Goal: Information Seeking & Learning: Learn about a topic

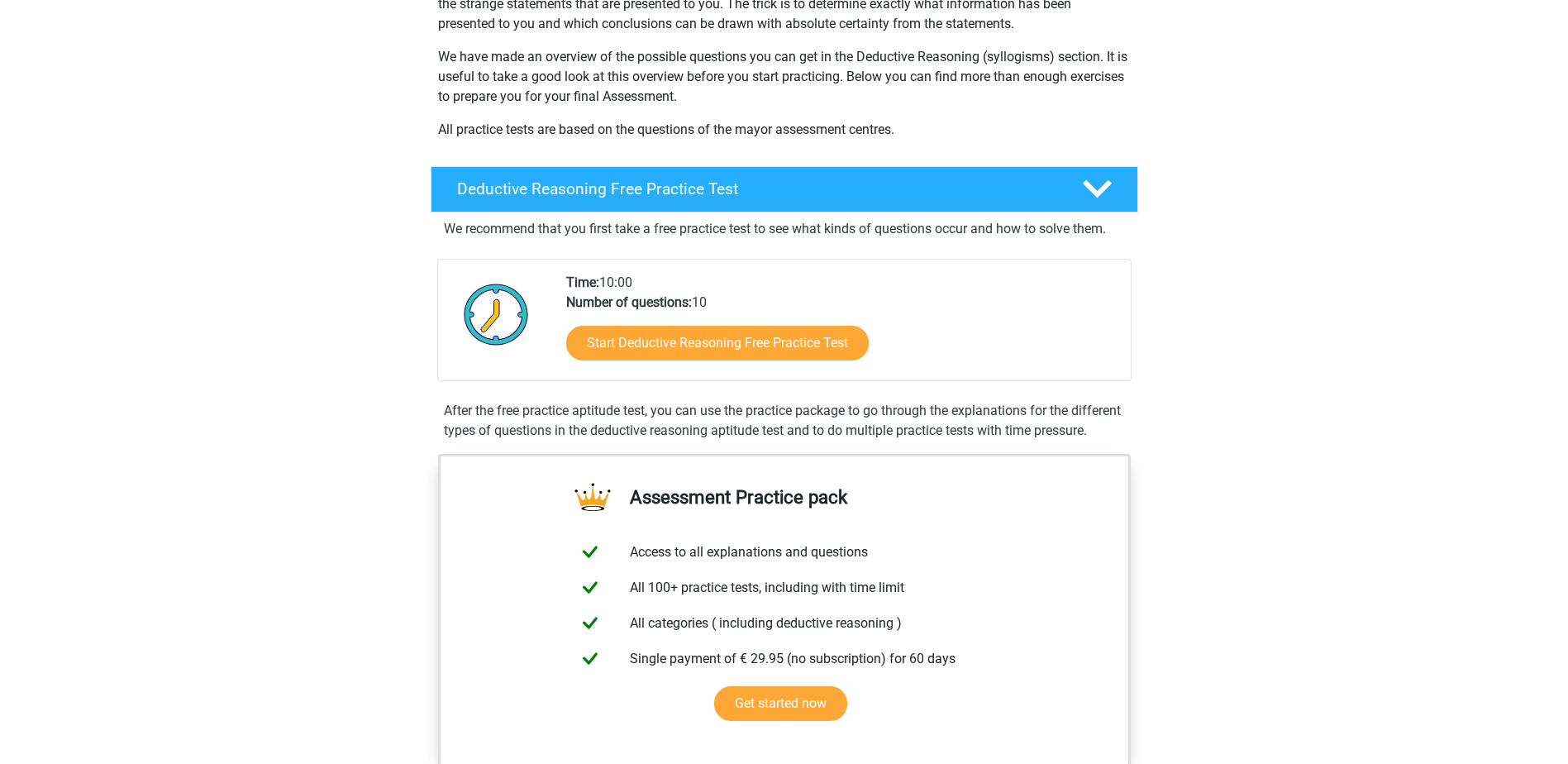
scroll to position [248, 0]
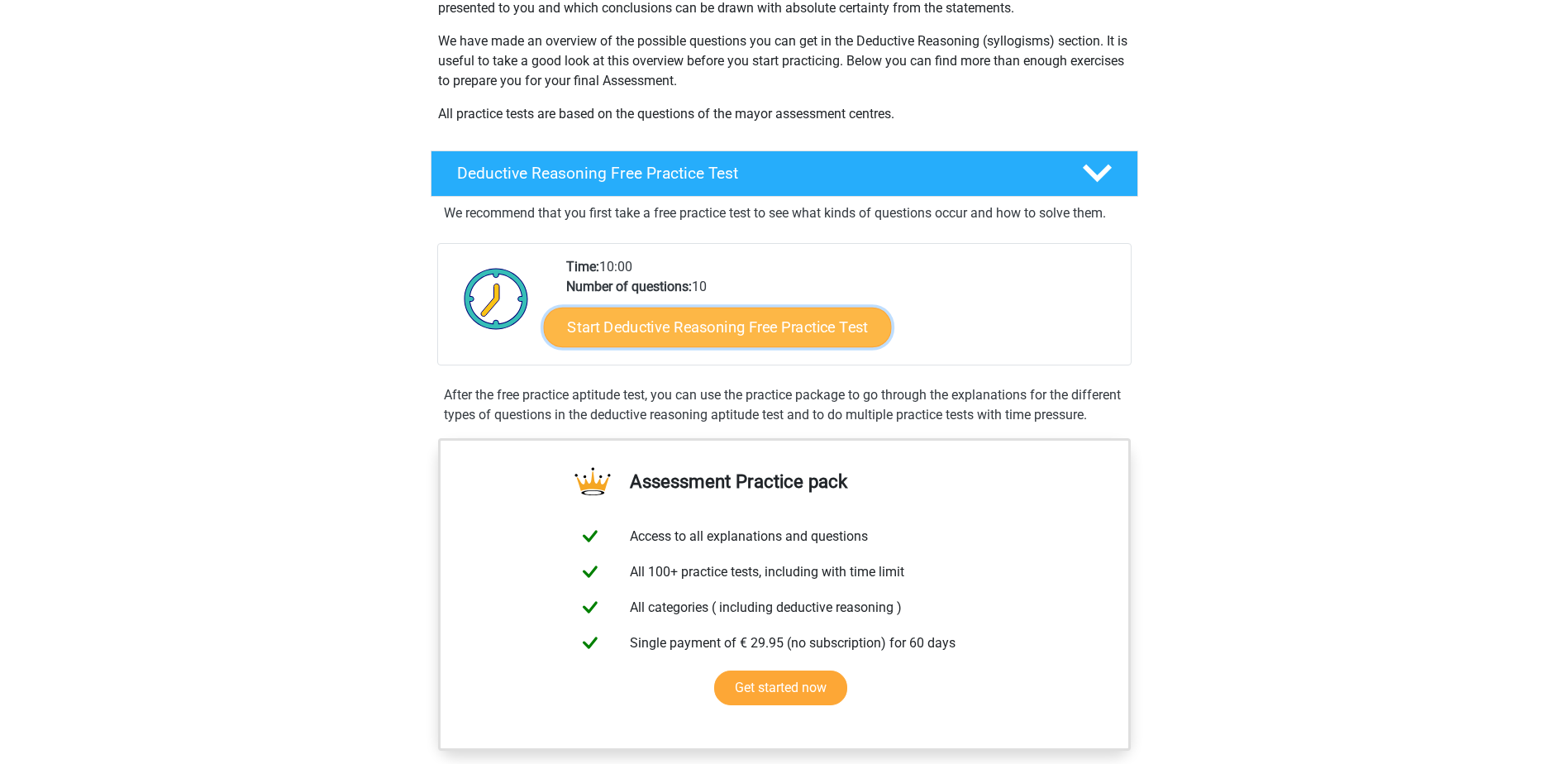
click at [670, 333] on link "Start Deductive Reasoning Free Practice Test" at bounding box center [717, 326] width 348 height 40
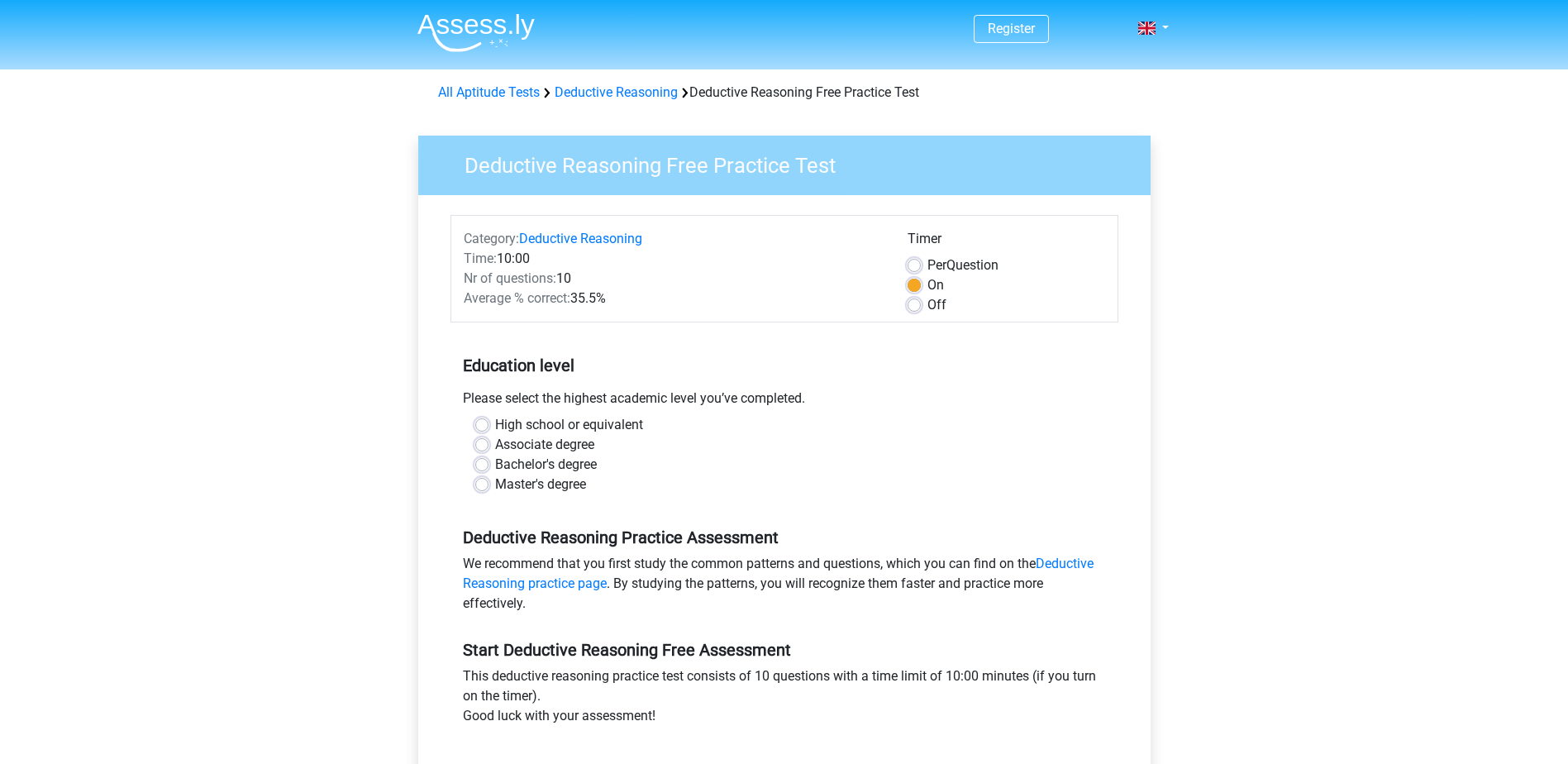
click at [495, 425] on label "High school or equivalent" at bounding box center [569, 424] width 148 height 19
click at [480, 425] on input "High school or equivalent" at bounding box center [482, 423] width 14 height 17
radio input "true"
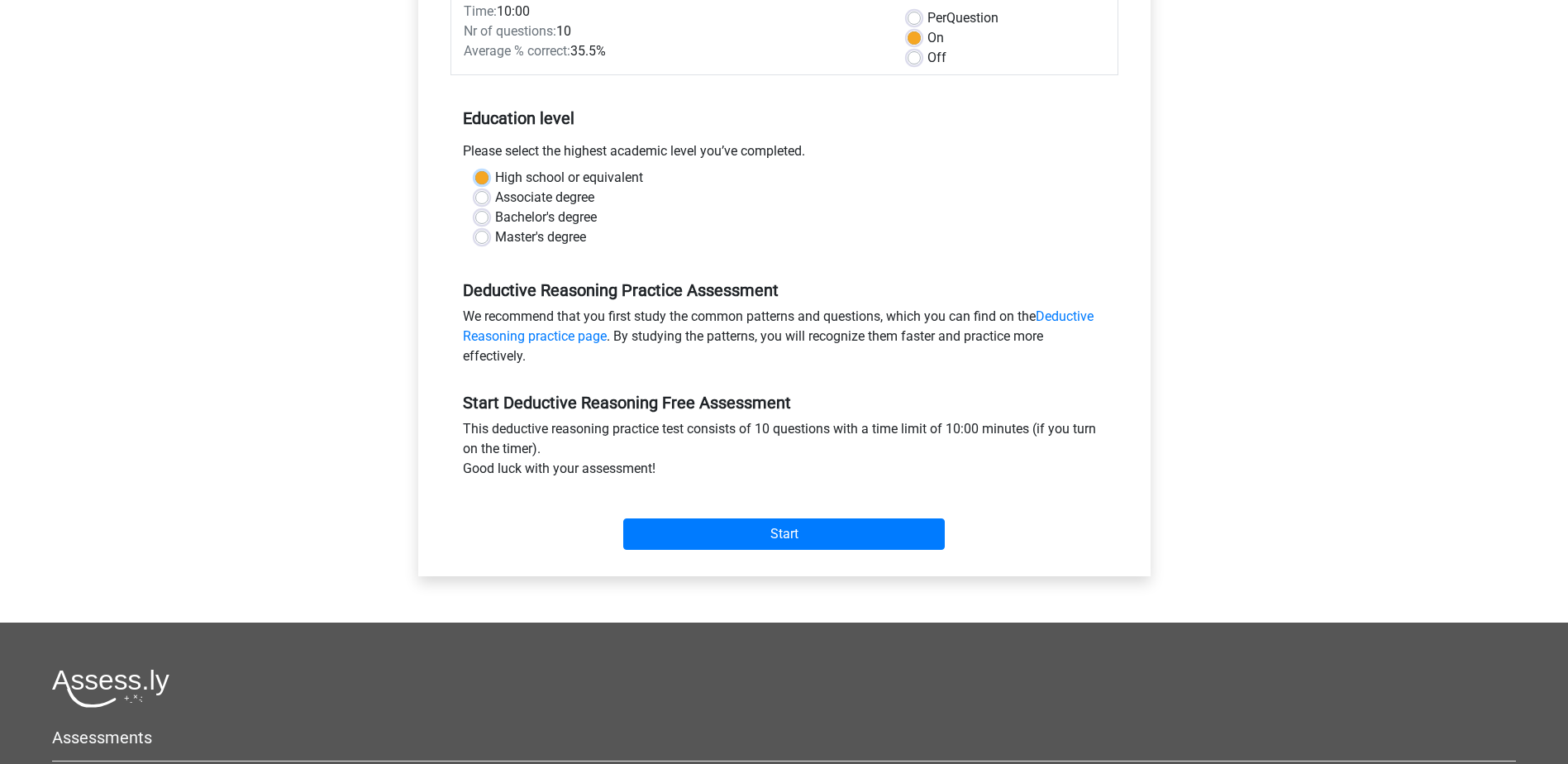
scroll to position [248, 0]
click at [685, 535] on input "Start" at bounding box center [784, 533] width 322 height 31
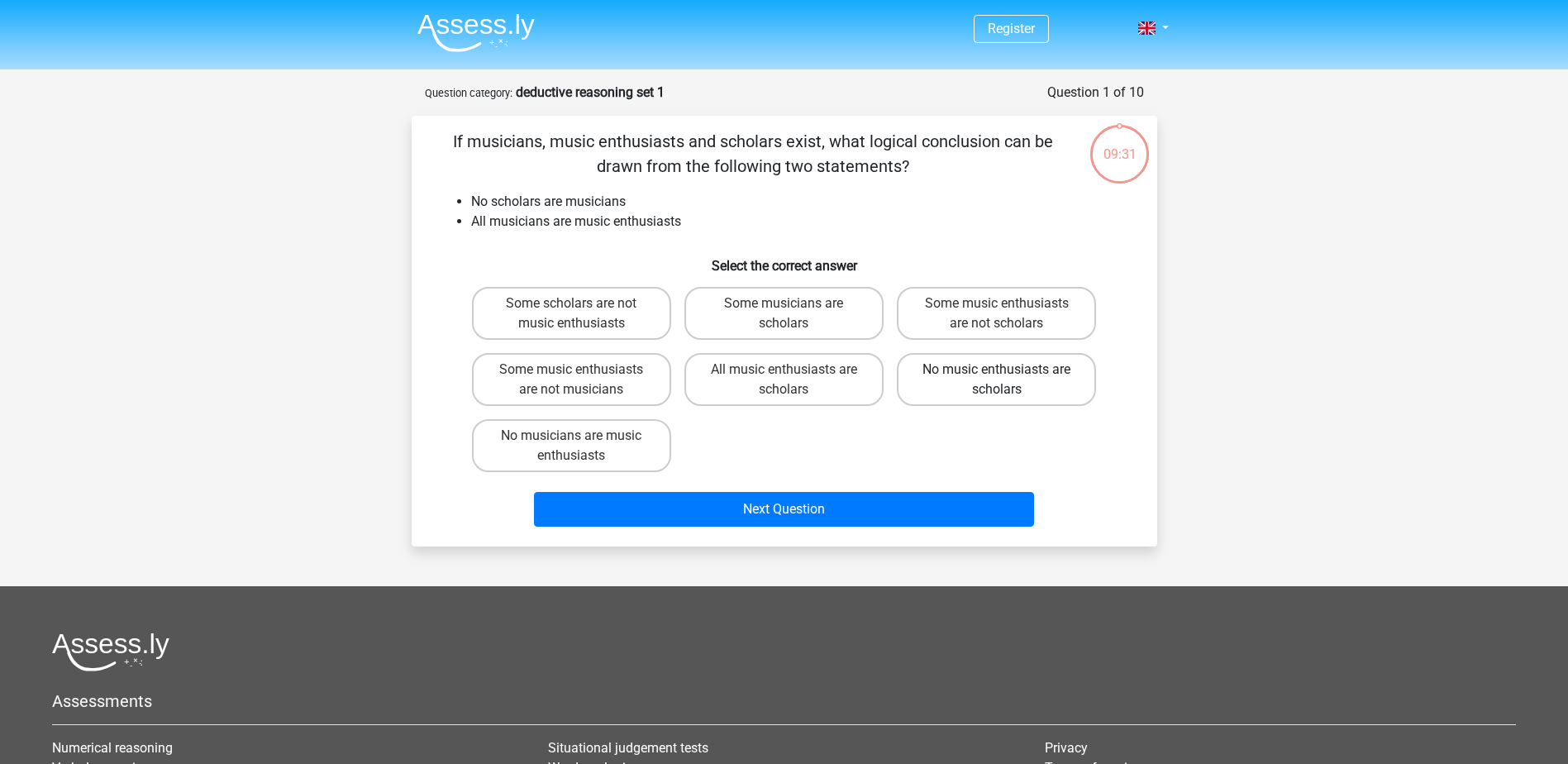
click at [950, 375] on label "No music enthusiasts are scholars" at bounding box center [996, 379] width 199 height 53
click at [997, 375] on input "No music enthusiasts are scholars" at bounding box center [1002, 375] width 11 height 11
radio input "true"
click at [640, 310] on label "Some scholars are not music enthusiasts" at bounding box center [571, 313] width 199 height 53
click at [582, 310] on input "Some scholars are not music enthusiasts" at bounding box center [576, 309] width 11 height 11
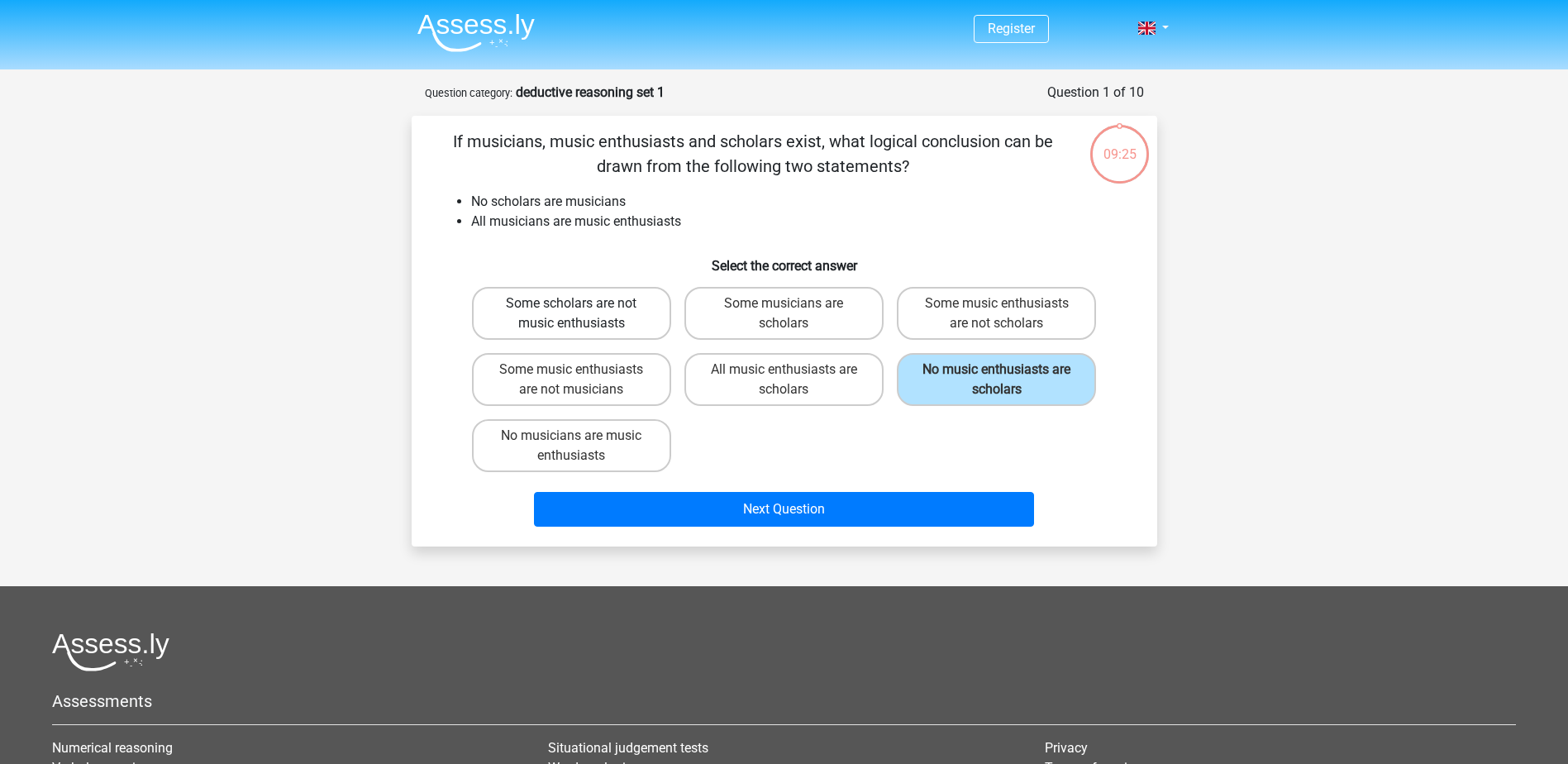
radio input "true"
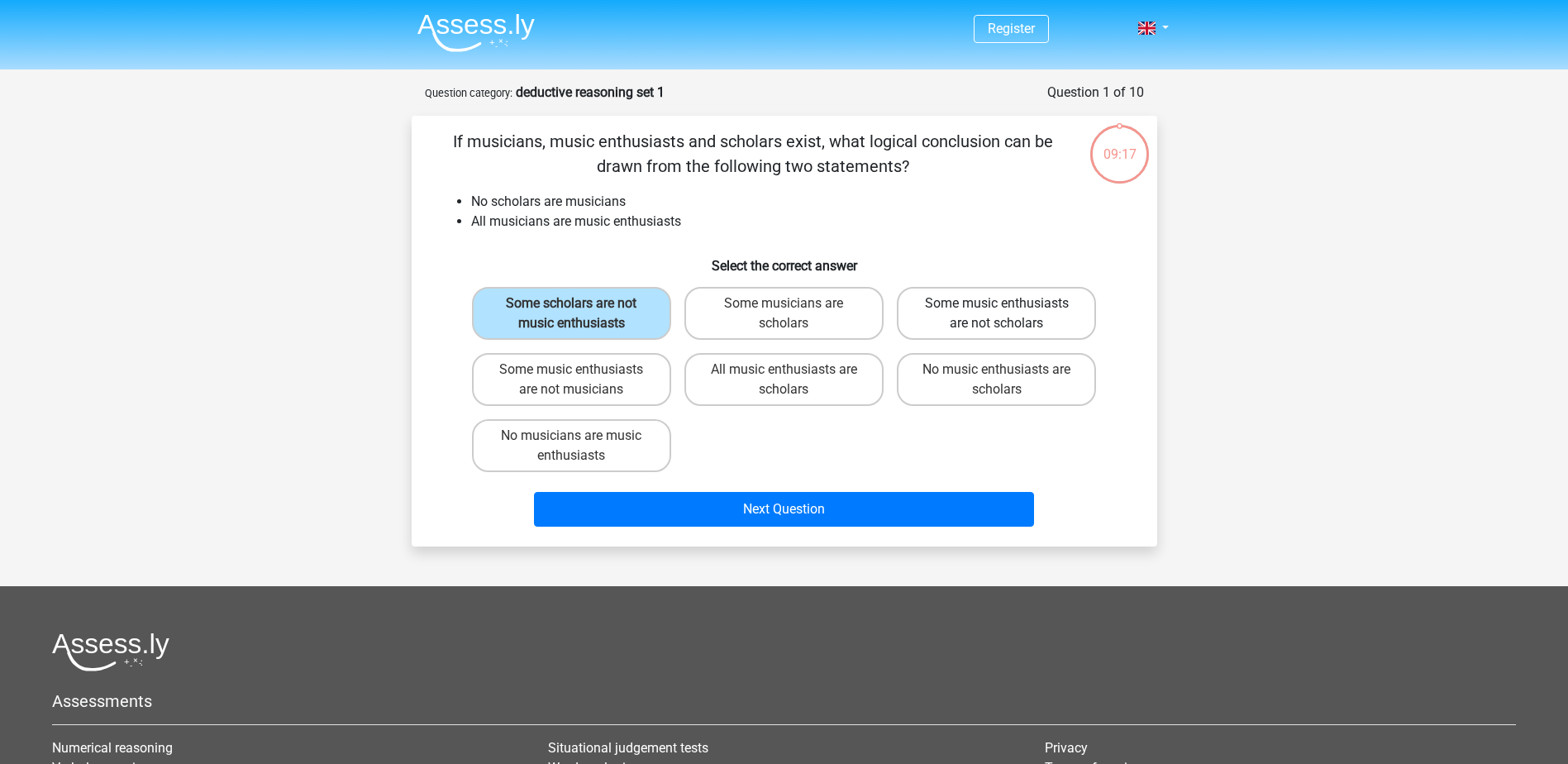
click at [968, 323] on label "Some music enthusiasts are not scholars" at bounding box center [996, 313] width 199 height 53
click at [997, 314] on input "Some music enthusiasts are not scholars" at bounding box center [1002, 309] width 11 height 11
radio input "true"
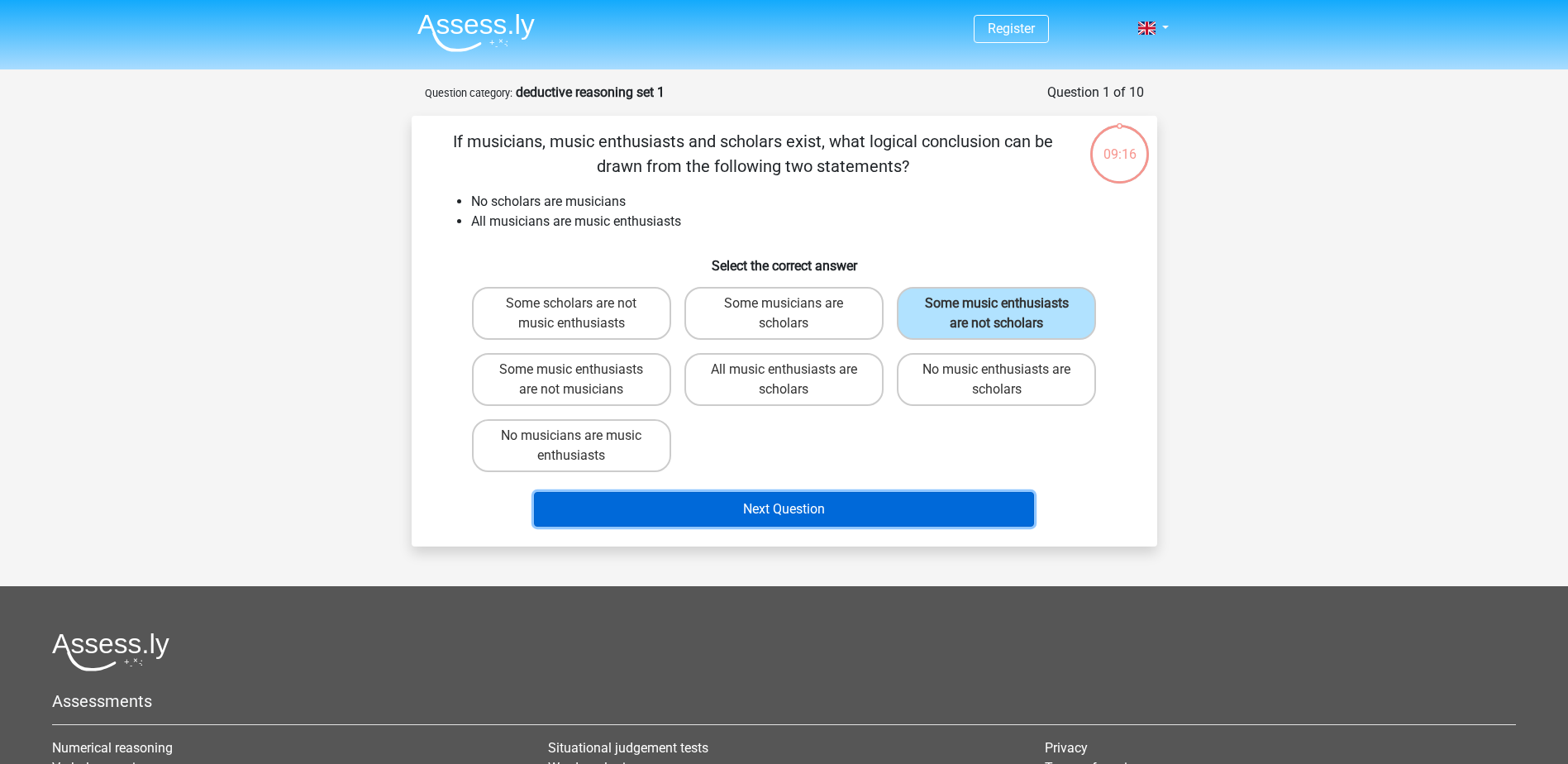
click at [913, 514] on button "Next Question" at bounding box center [784, 508] width 500 height 35
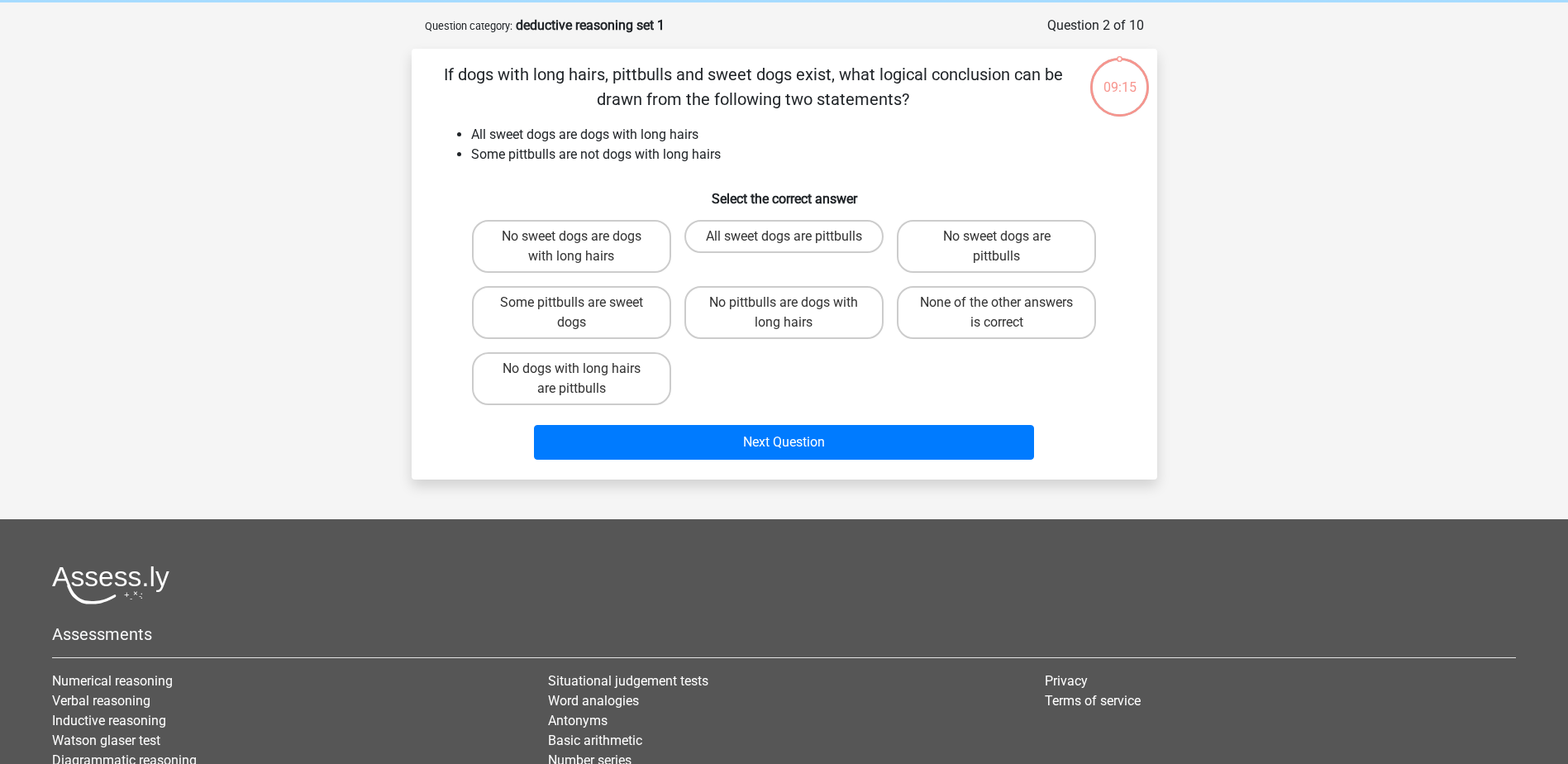
scroll to position [83, 0]
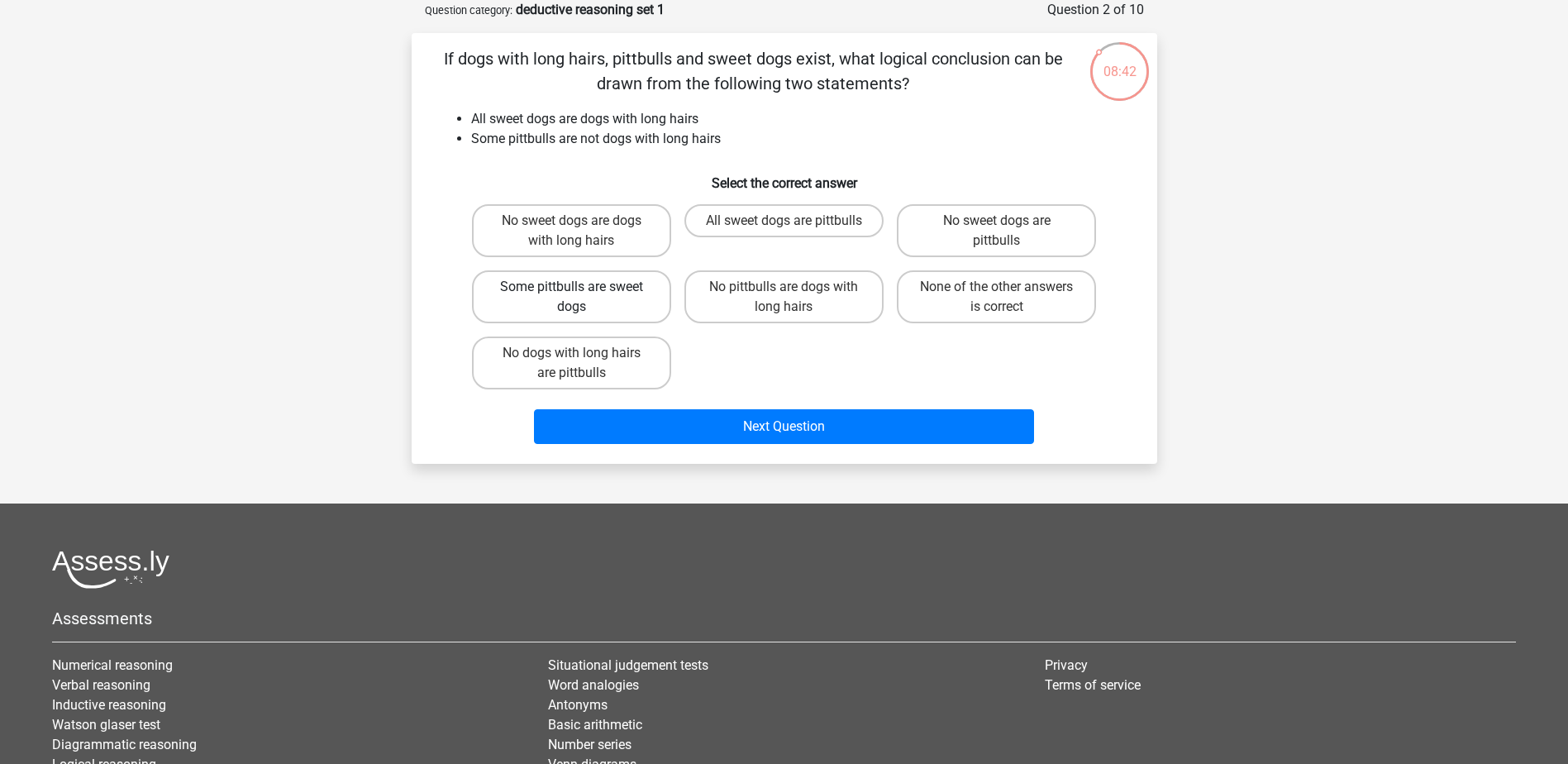
click at [624, 296] on label "Some pittbulls are sweet dogs" at bounding box center [571, 296] width 199 height 53
click at [582, 296] on input "Some pittbulls are sweet dogs" at bounding box center [576, 292] width 11 height 11
radio input "true"
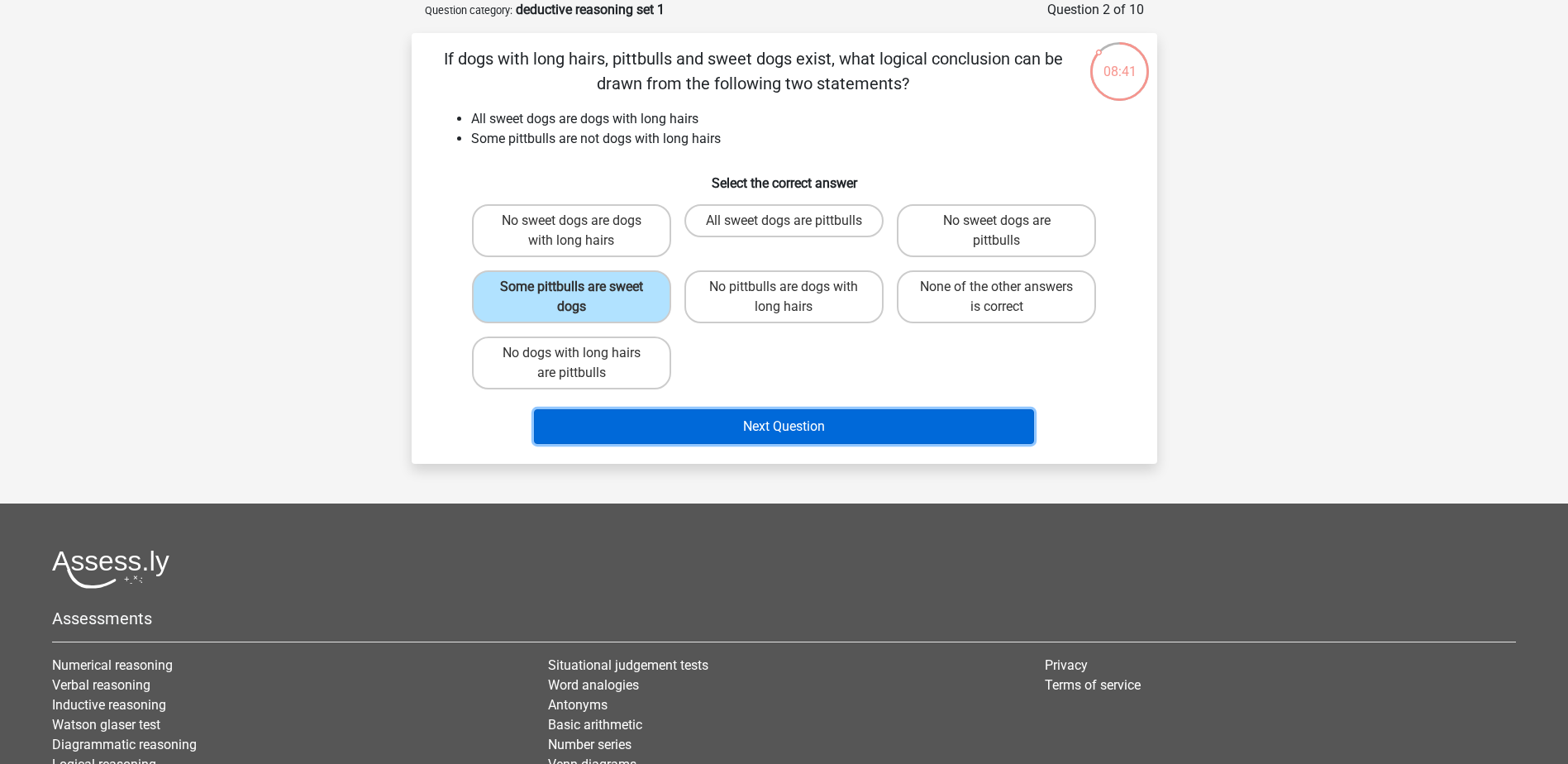
click at [759, 428] on button "Next Question" at bounding box center [784, 426] width 500 height 35
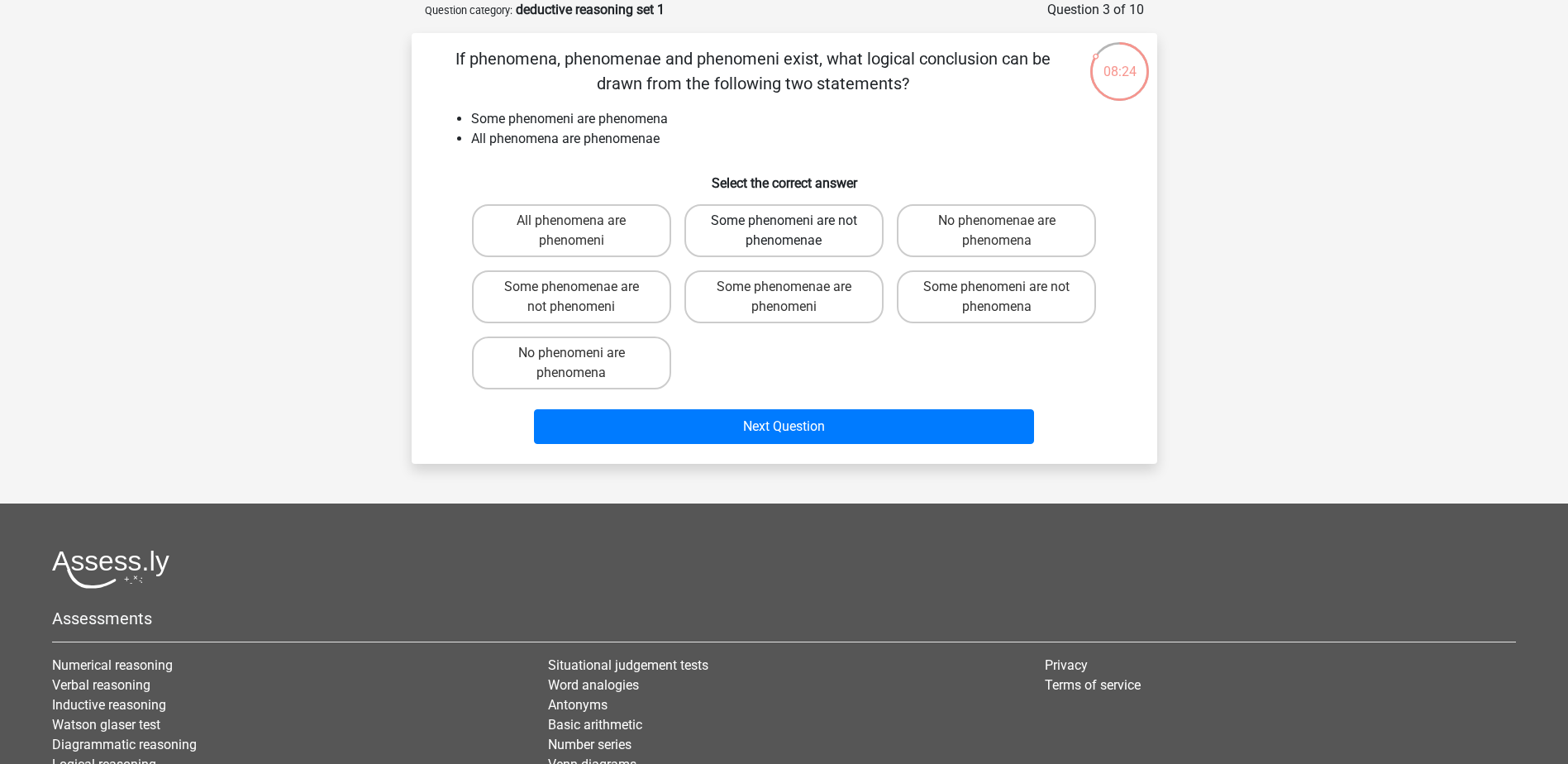
click at [780, 215] on label "Some phenomeni are not phenomenae" at bounding box center [784, 230] width 199 height 53
click at [784, 221] on input "Some phenomeni are not phenomenae" at bounding box center [789, 226] width 11 height 11
radio input "true"
click at [814, 296] on label "Some phenomenae are phenomeni" at bounding box center [784, 296] width 199 height 53
click at [795, 296] on input "Some phenomenae are phenomeni" at bounding box center [789, 292] width 11 height 11
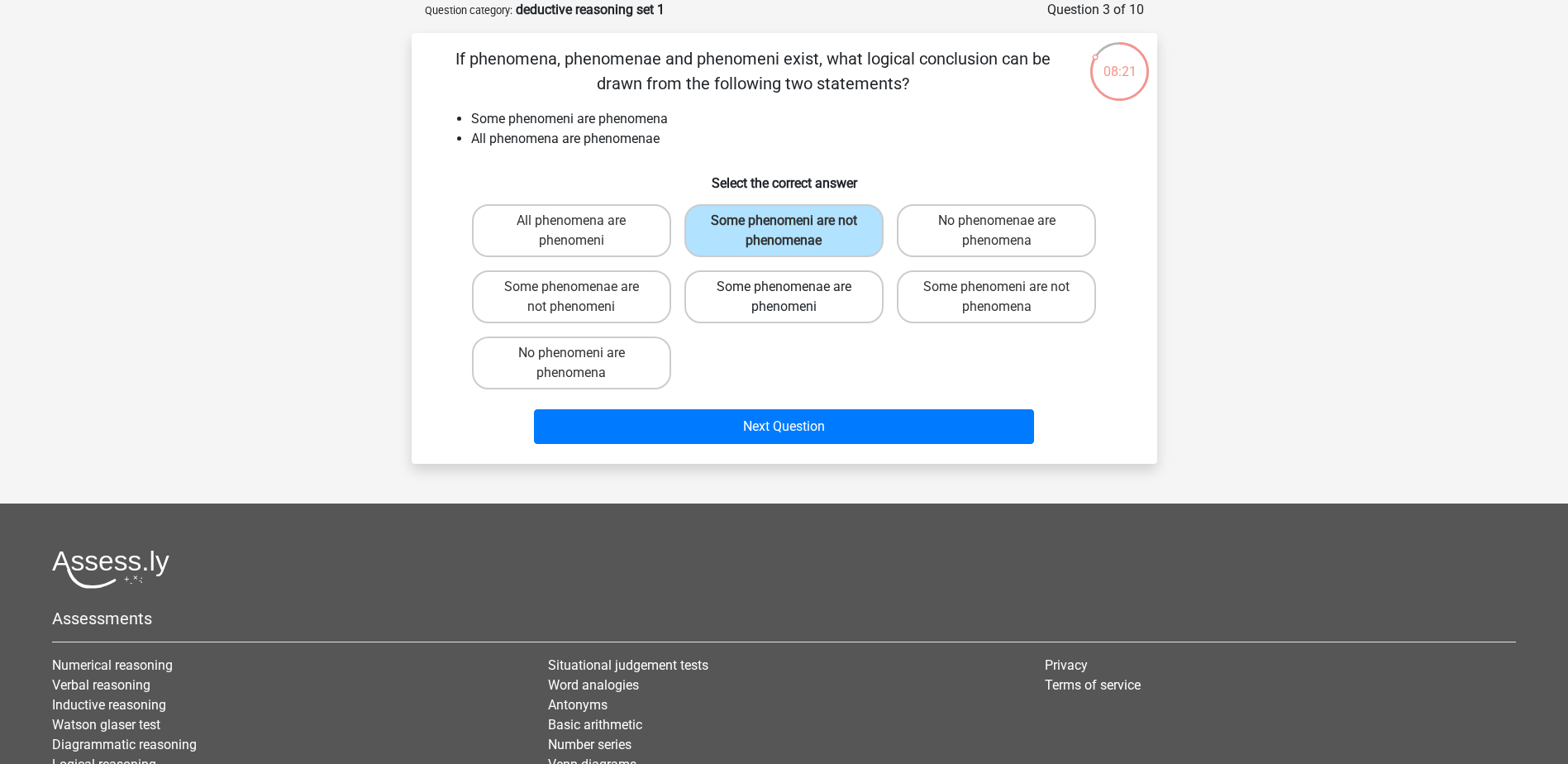
radio input "true"
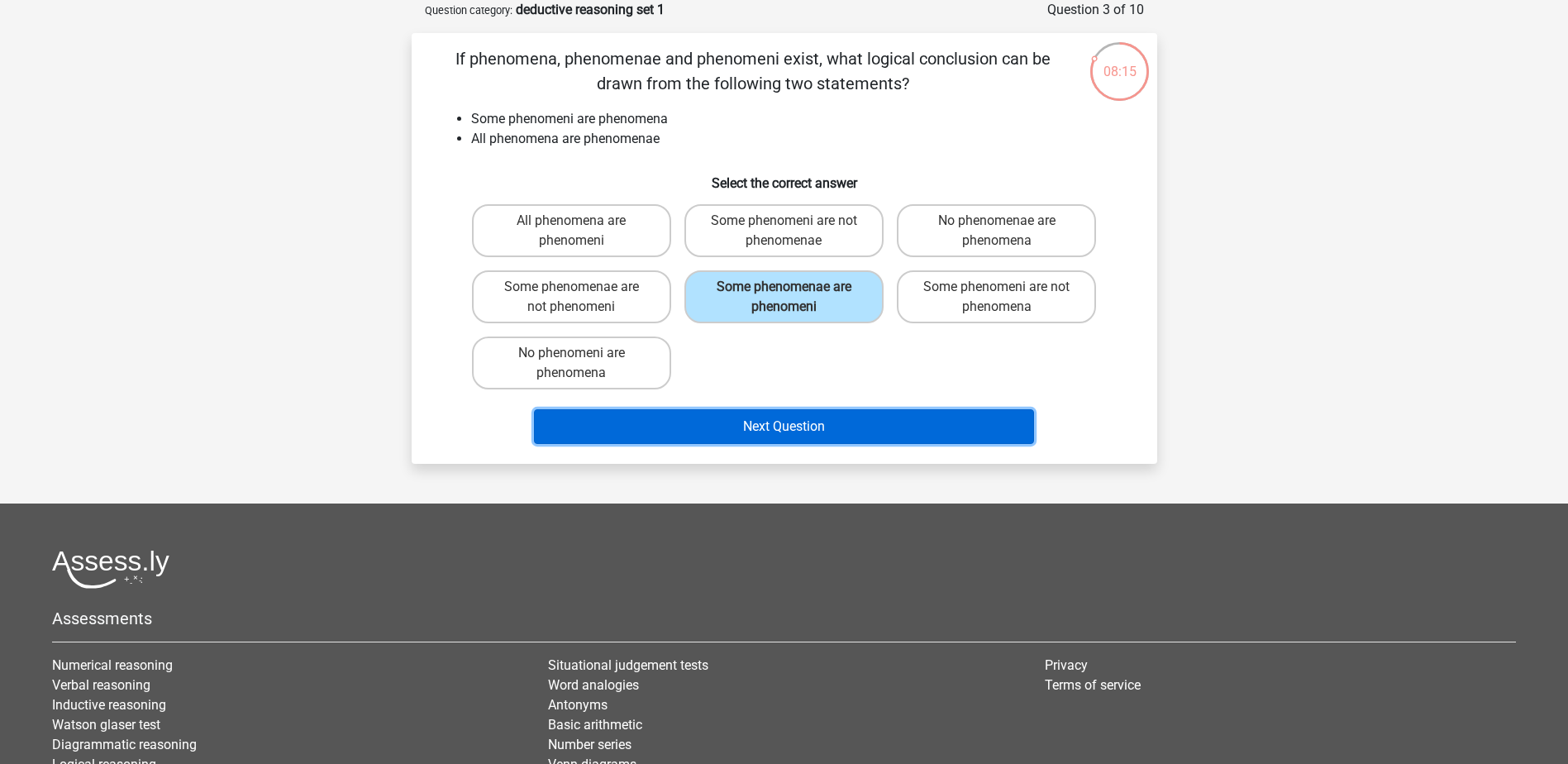
click at [861, 420] on button "Next Question" at bounding box center [784, 426] width 500 height 35
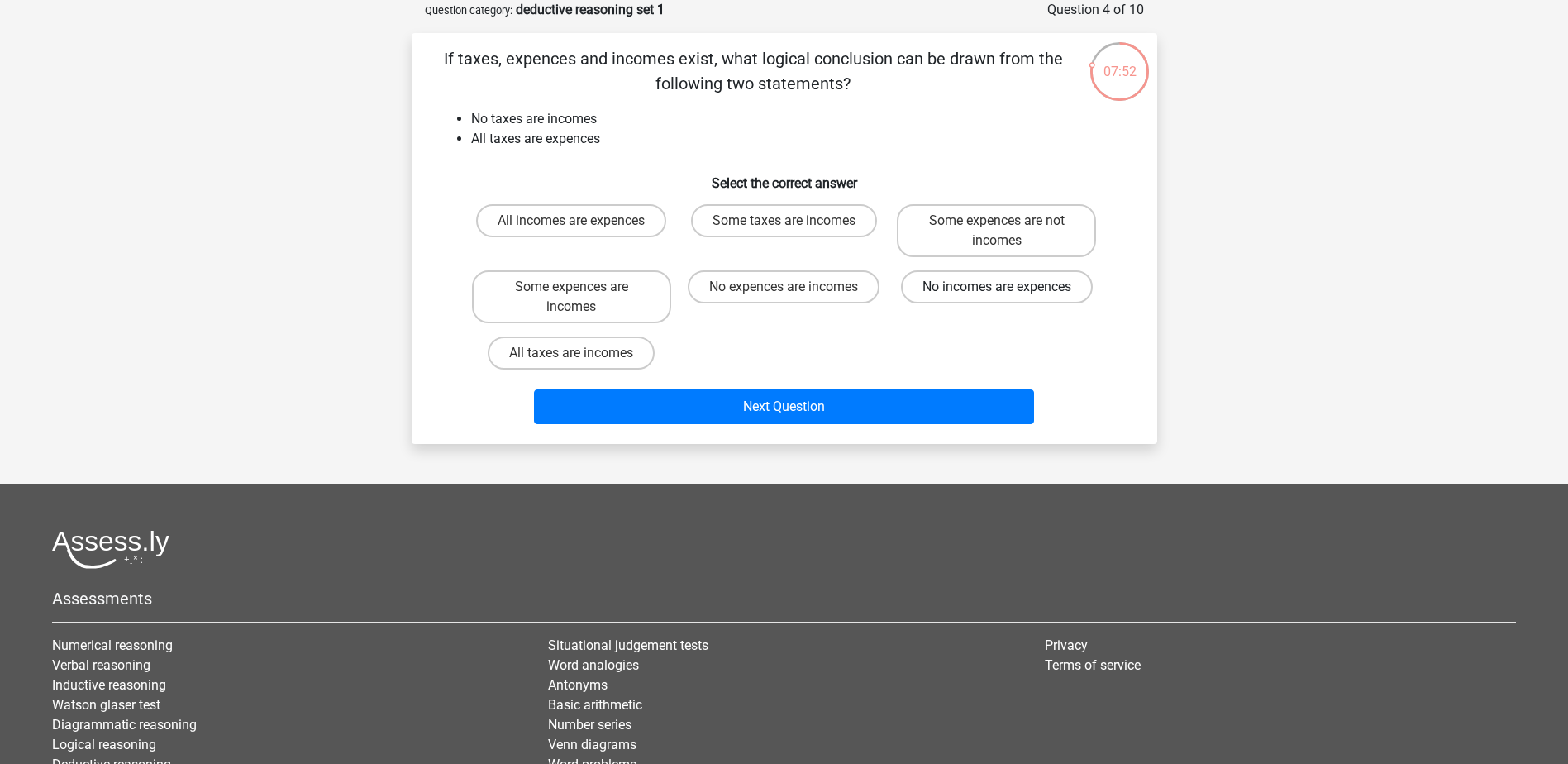
click at [1004, 285] on label "No incomes are expences" at bounding box center [997, 286] width 192 height 33
click at [1004, 287] on input "No incomes are expences" at bounding box center [1002, 292] width 11 height 11
radio input "true"
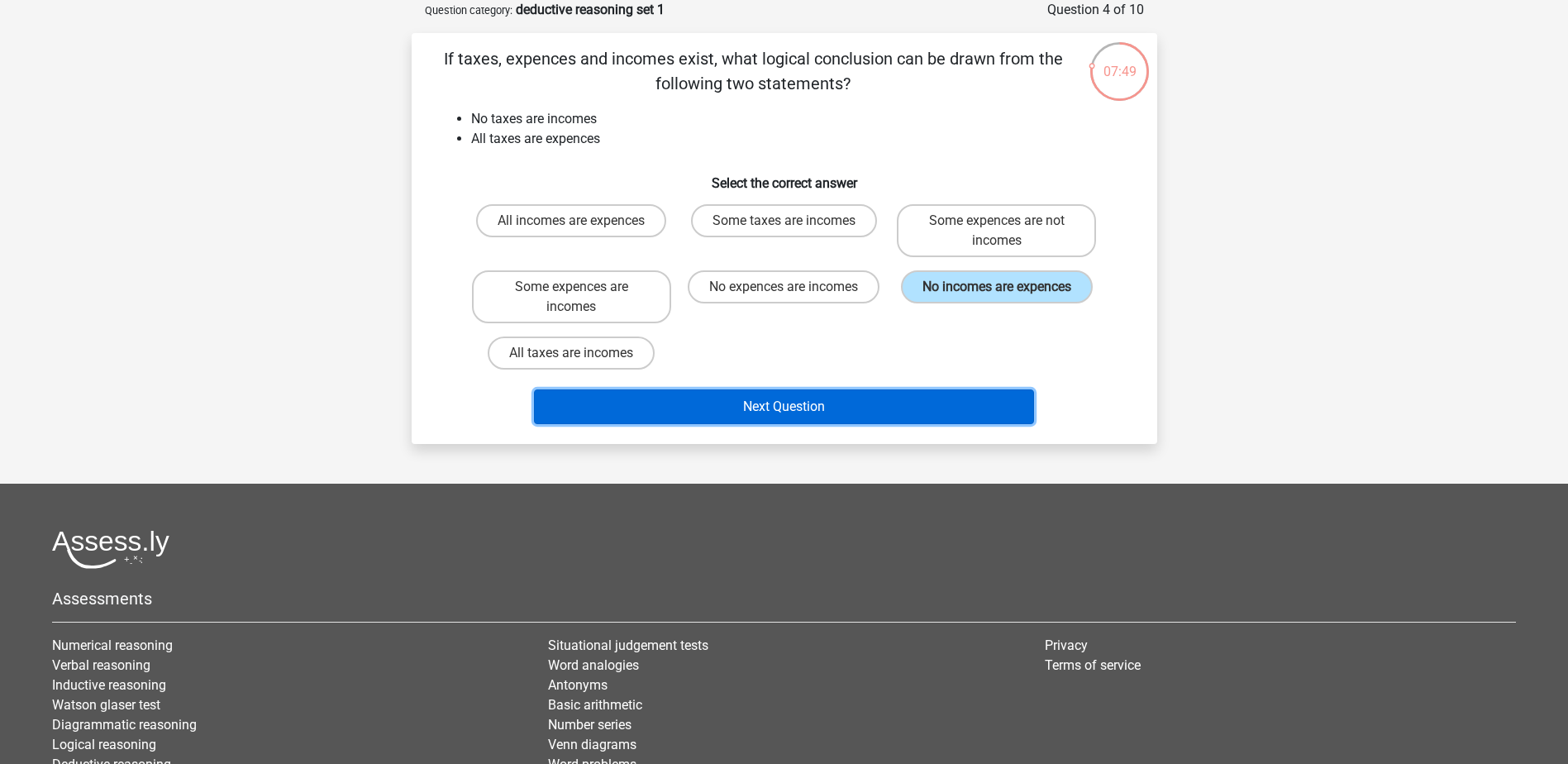
click at [767, 410] on button "Next Question" at bounding box center [784, 406] width 500 height 35
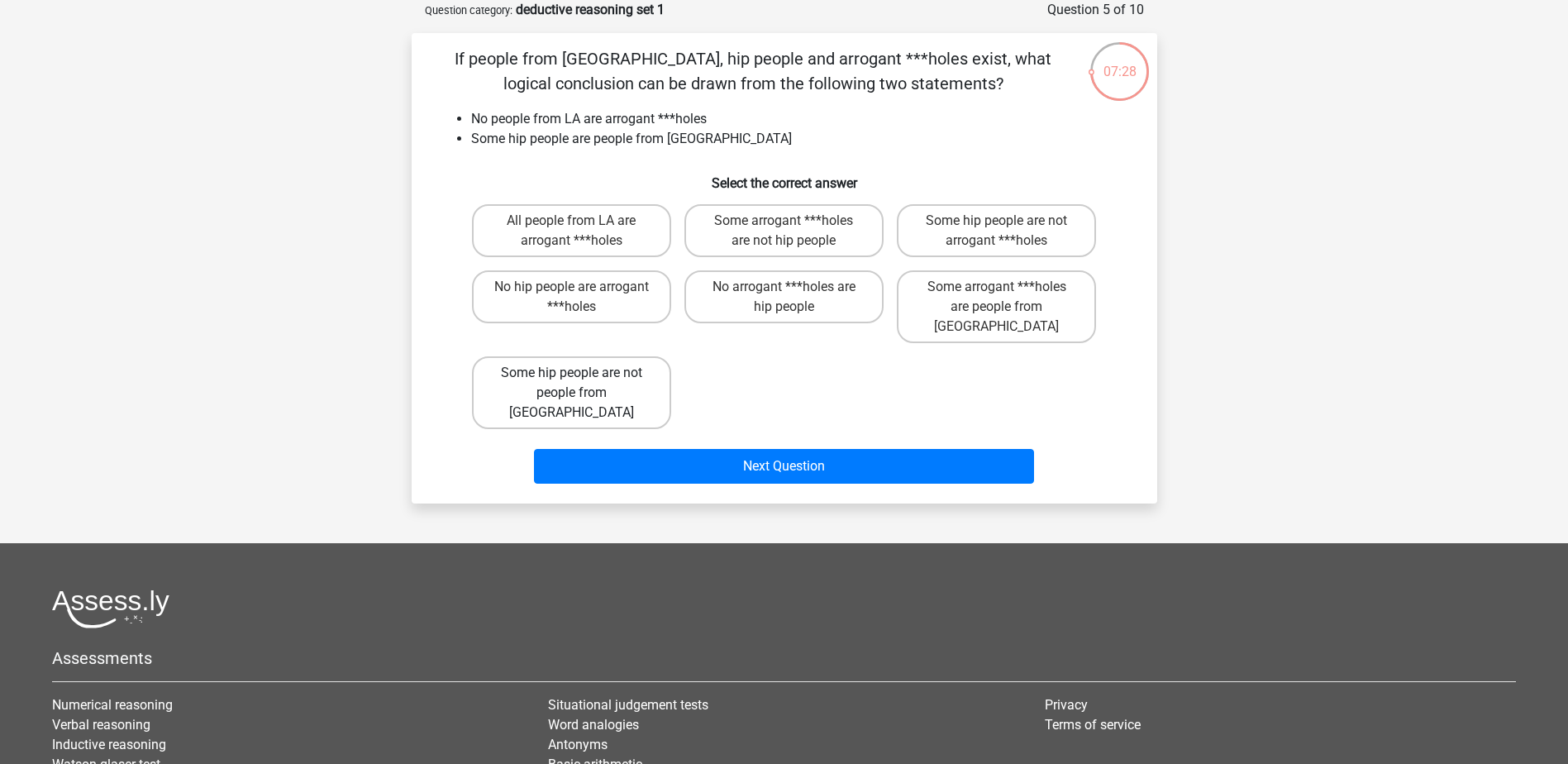
click at [619, 366] on label "Some hip people are not people from LA" at bounding box center [571, 393] width 199 height 73
click at [582, 373] on input "Some hip people are not people from LA" at bounding box center [576, 378] width 11 height 11
radio input "true"
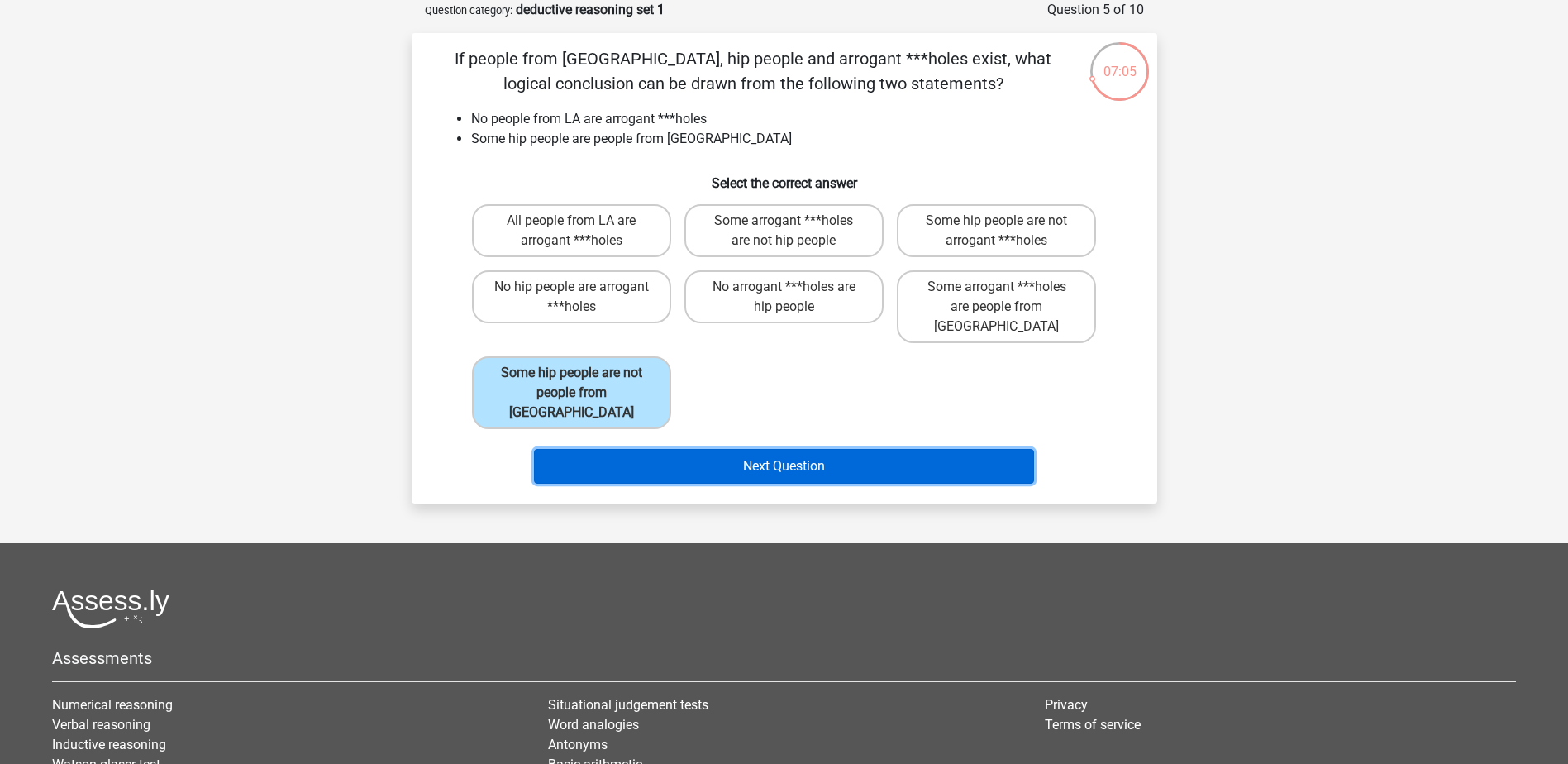
click at [715, 448] on button "Next Question" at bounding box center [784, 465] width 500 height 35
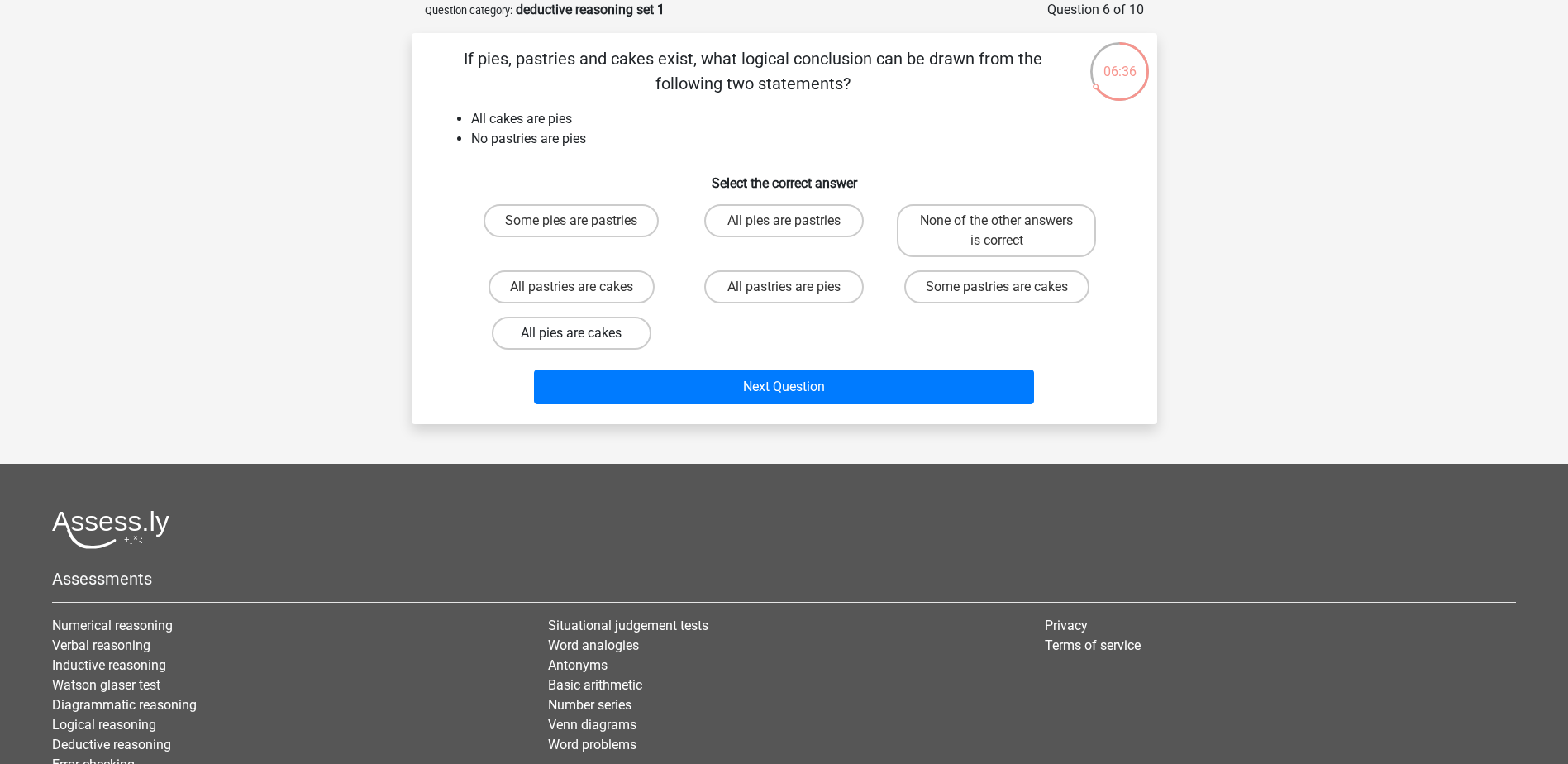
click at [604, 335] on label "All pies are cakes" at bounding box center [571, 333] width 160 height 33
click at [582, 335] on input "All pies are cakes" at bounding box center [576, 338] width 11 height 11
radio input "true"
click at [611, 331] on label "All pies are cakes" at bounding box center [571, 333] width 160 height 33
click at [582, 333] on input "All pies are cakes" at bounding box center [576, 338] width 11 height 11
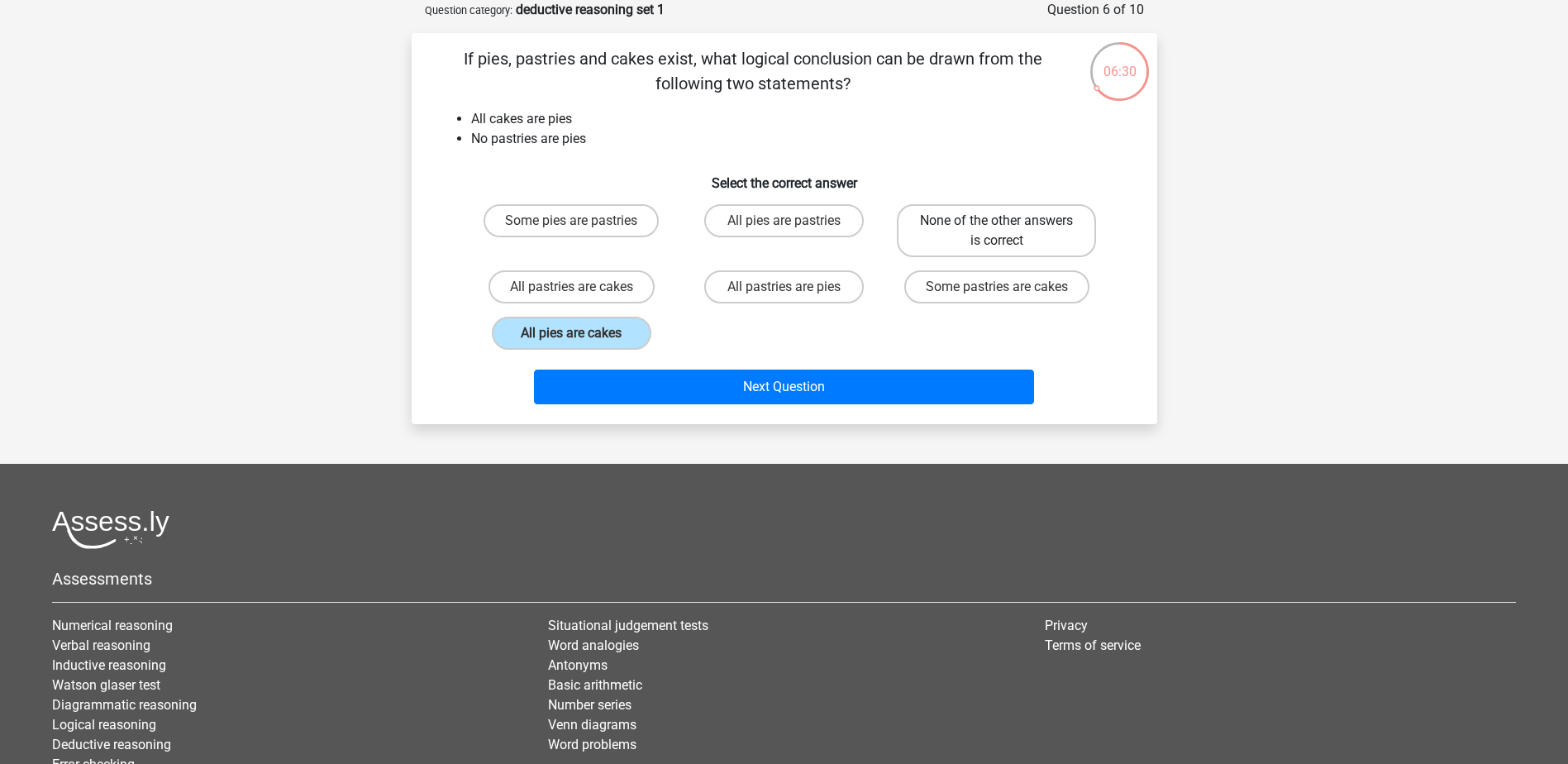
click at [946, 226] on label "None of the other answers is correct" at bounding box center [996, 230] width 199 height 53
click at [997, 226] on input "None of the other answers is correct" at bounding box center [1002, 226] width 11 height 11
radio input "true"
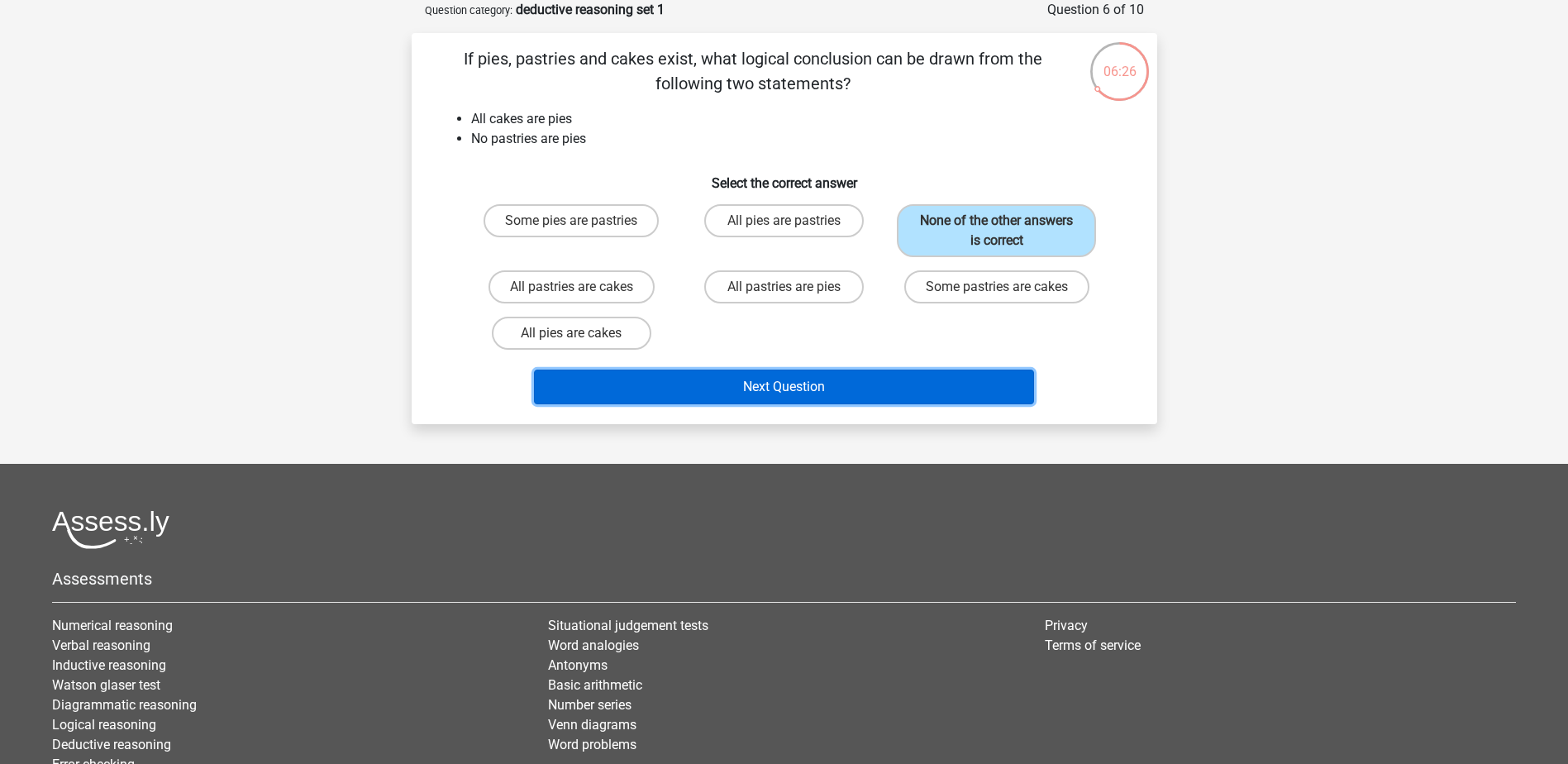
click at [949, 383] on button "Next Question" at bounding box center [784, 387] width 500 height 35
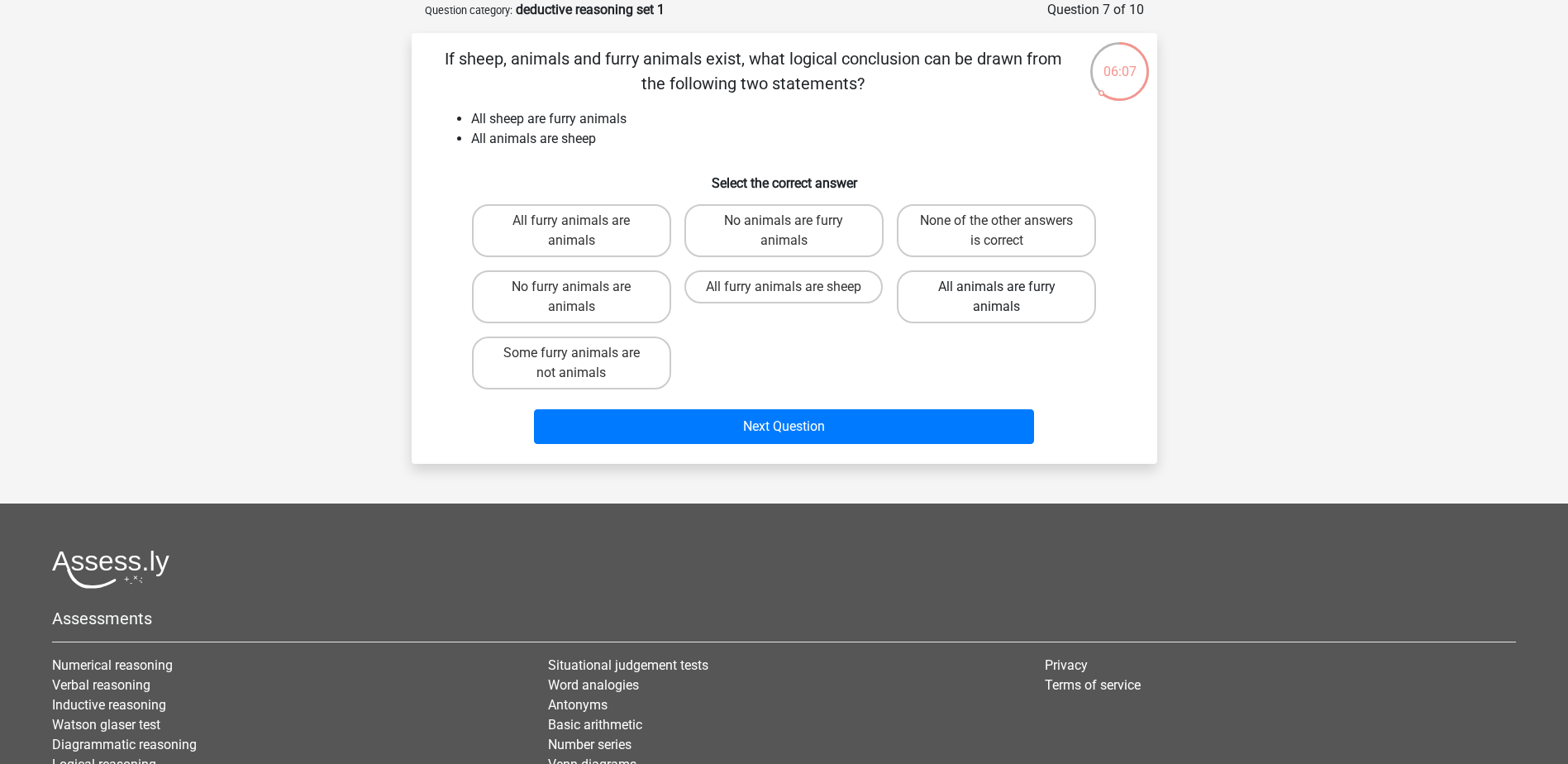
click at [945, 290] on label "All animals are furry animals" at bounding box center [996, 296] width 199 height 53
click at [997, 290] on input "All animals are furry animals" at bounding box center [1002, 292] width 11 height 11
radio input "true"
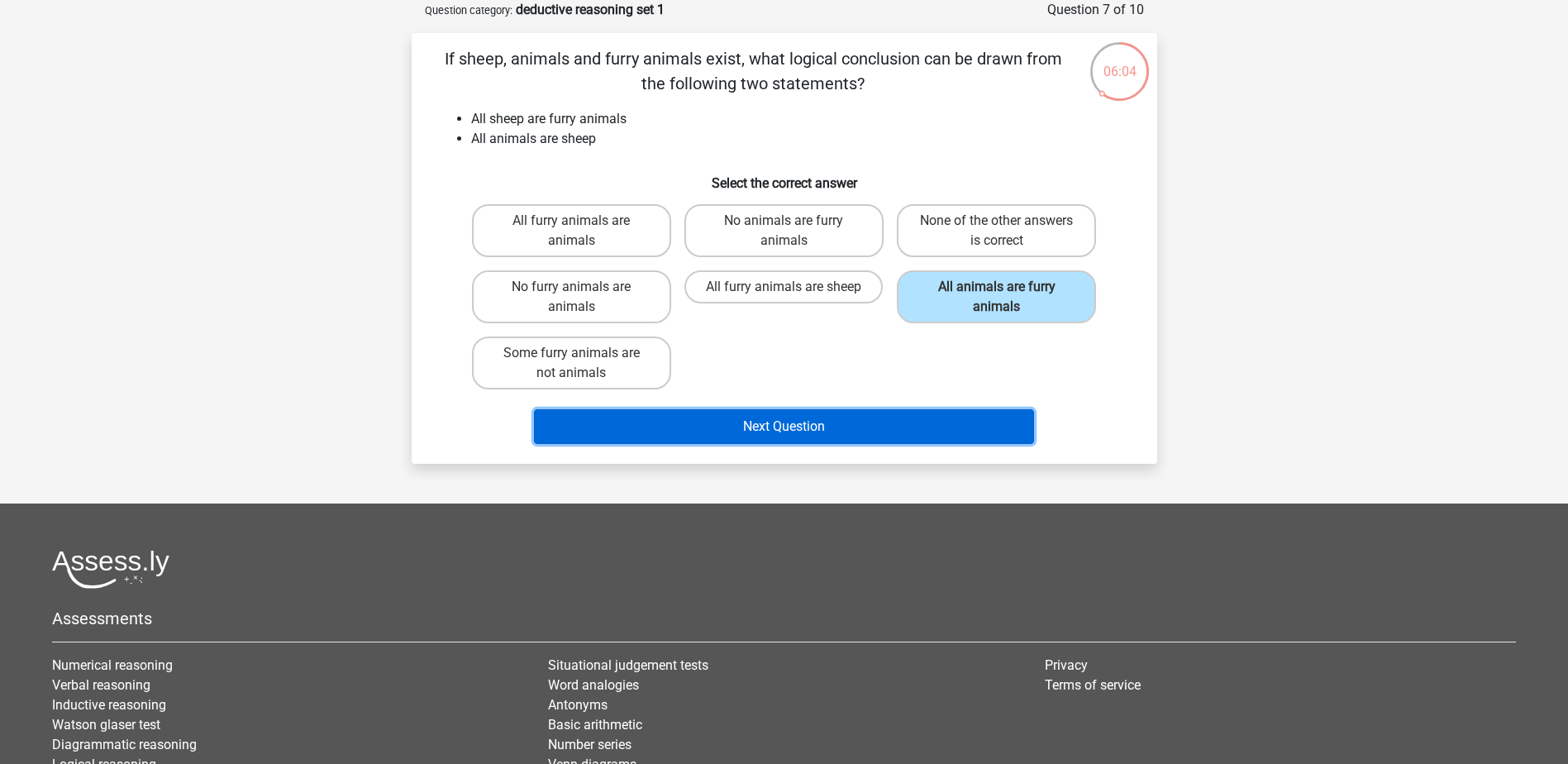
click at [935, 431] on button "Next Question" at bounding box center [784, 426] width 500 height 35
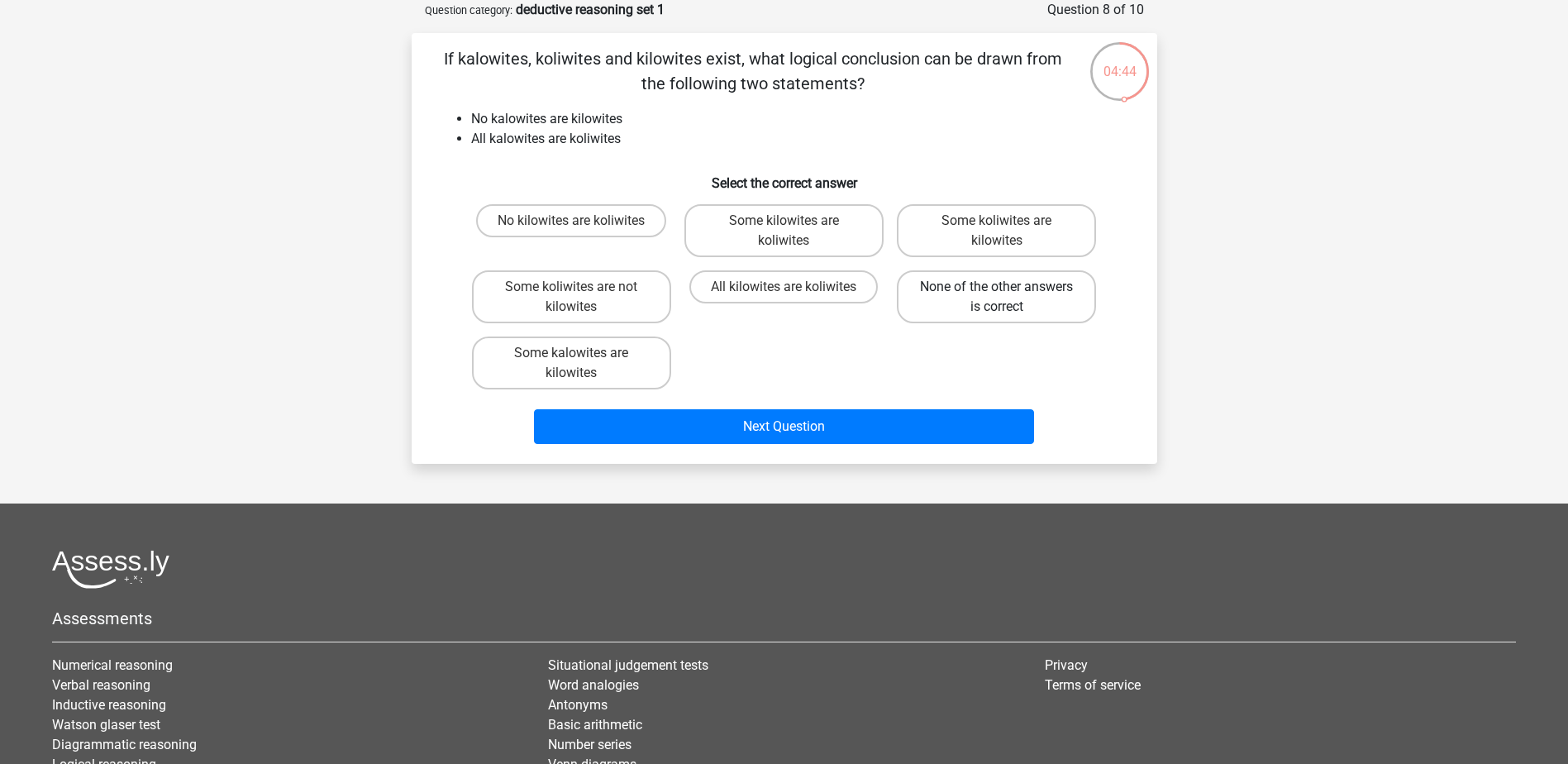
click at [951, 288] on label "None of the other answers is correct" at bounding box center [996, 296] width 199 height 53
click at [997, 288] on input "None of the other answers is correct" at bounding box center [1002, 292] width 11 height 11
radio input "true"
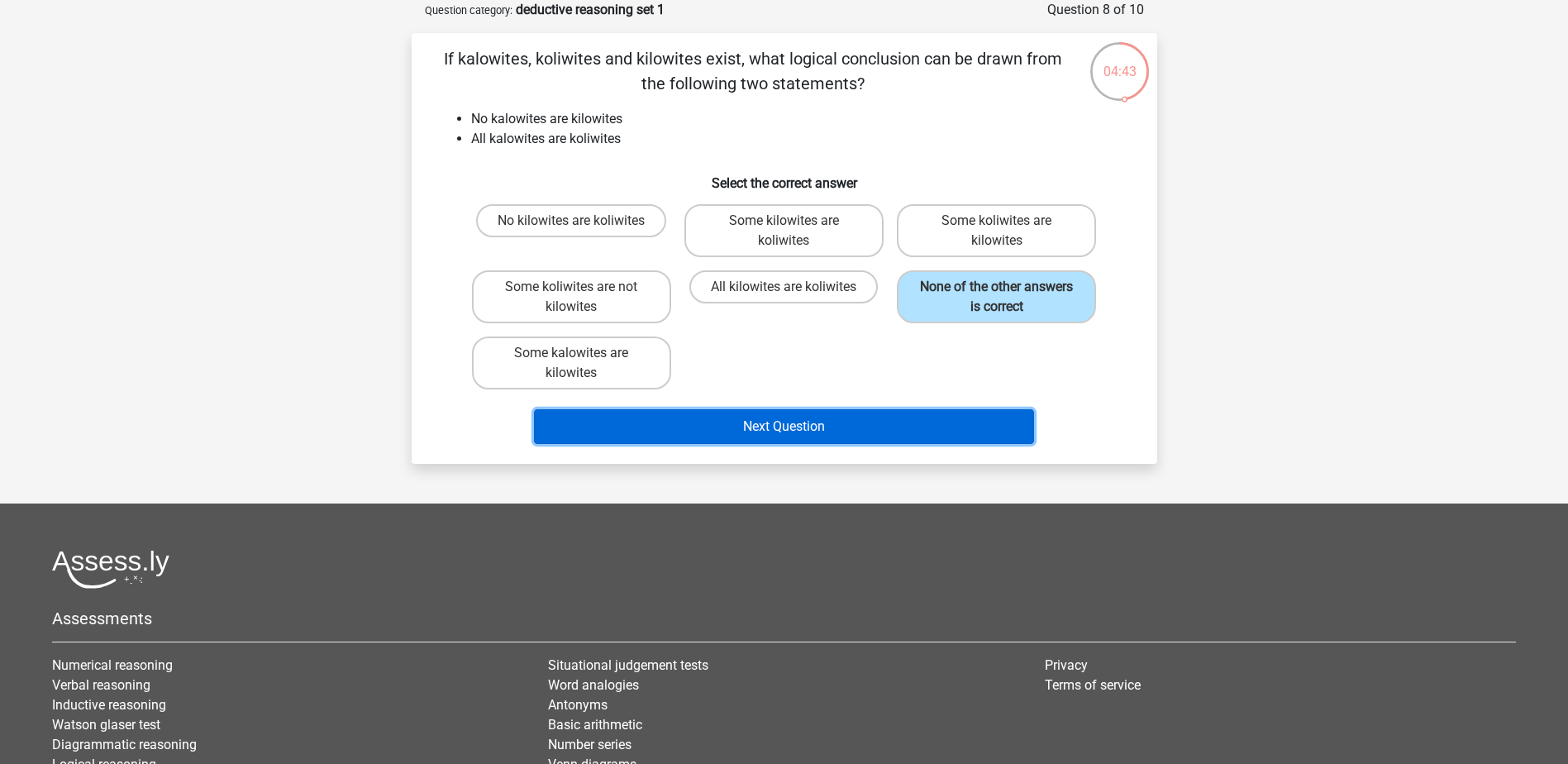
click at [890, 435] on button "Next Question" at bounding box center [784, 426] width 500 height 35
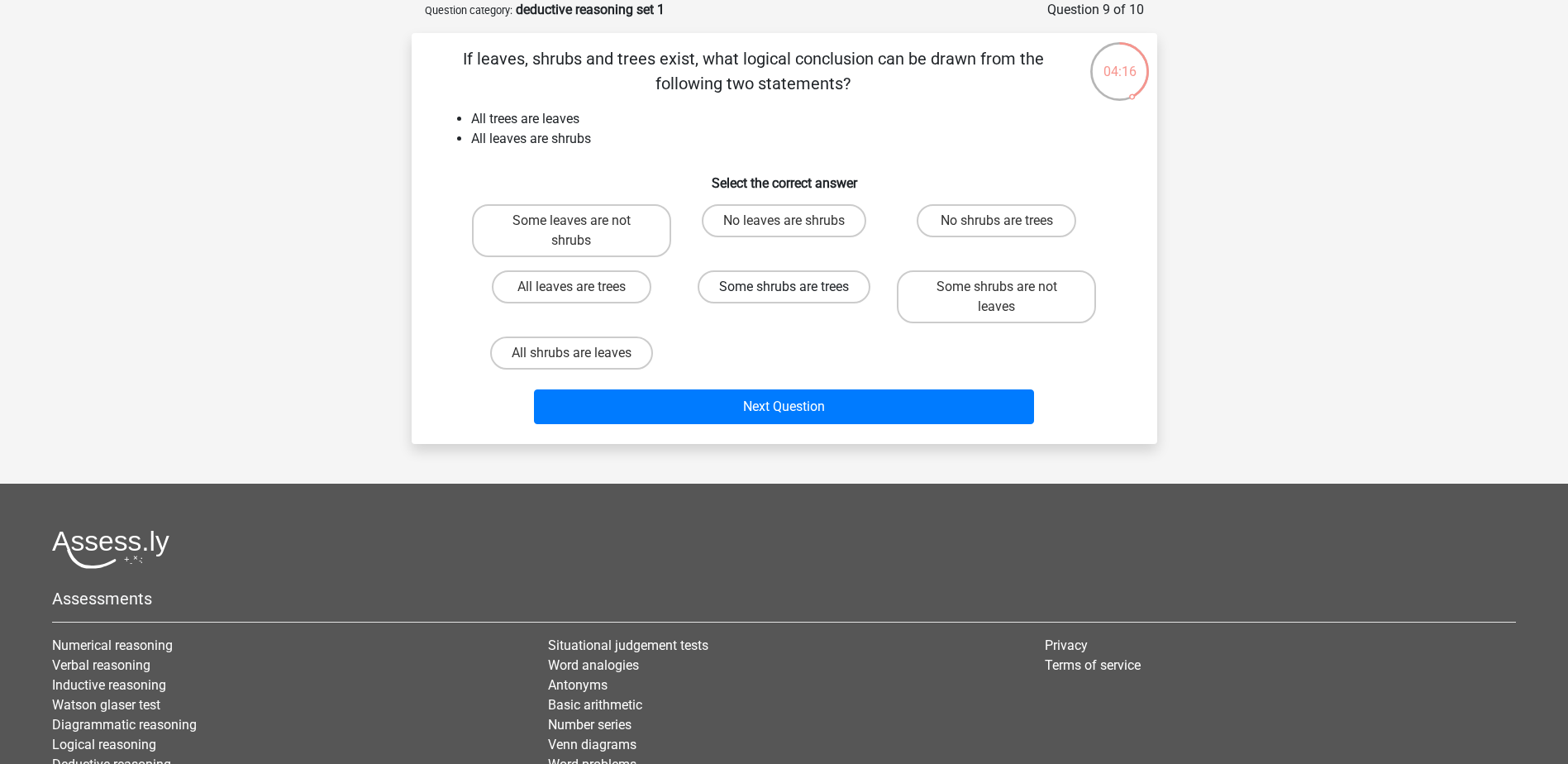
click at [821, 290] on label "Some shrubs are trees" at bounding box center [784, 286] width 173 height 33
click at [795, 290] on input "Some shrubs are trees" at bounding box center [789, 292] width 11 height 11
radio input "true"
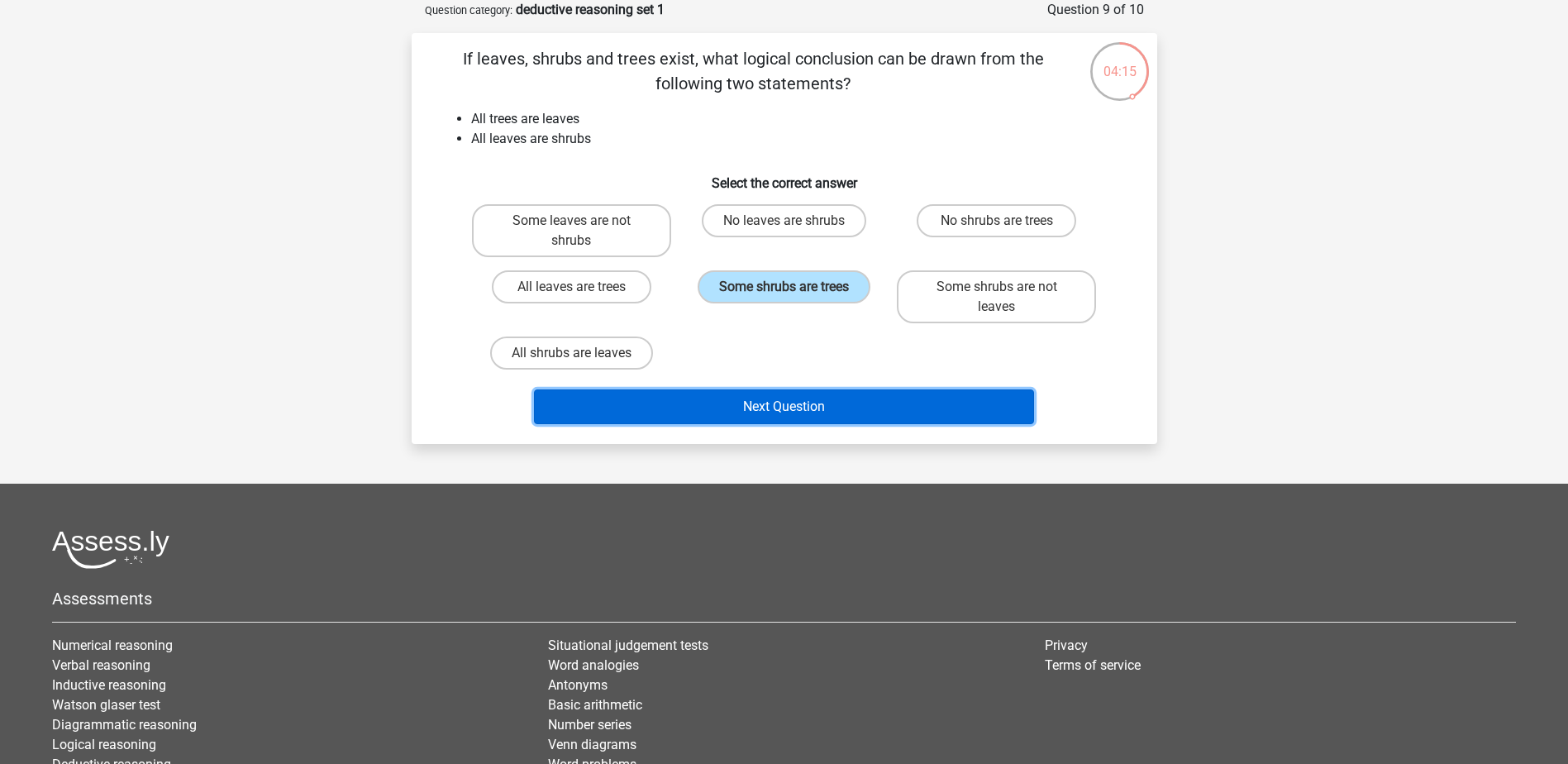
click at [857, 405] on button "Next Question" at bounding box center [784, 406] width 500 height 35
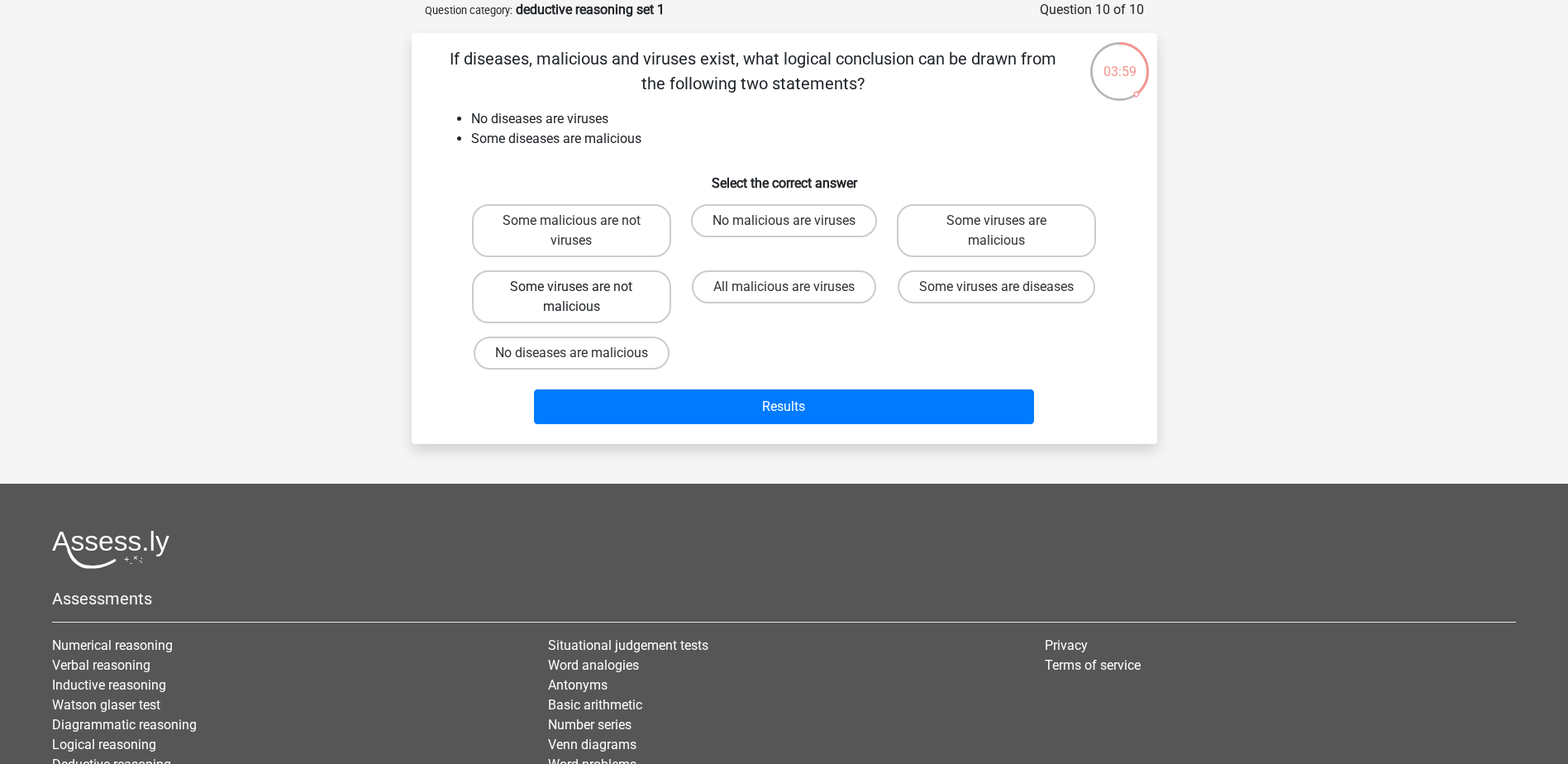
click at [616, 300] on label "Some viruses are not malicious" at bounding box center [571, 296] width 199 height 53
click at [582, 298] on input "Some viruses are not malicious" at bounding box center [576, 292] width 11 height 11
radio input "true"
click at [626, 229] on label "Some malicious are not viruses" at bounding box center [571, 230] width 199 height 53
click at [582, 229] on input "Some malicious are not viruses" at bounding box center [576, 226] width 11 height 11
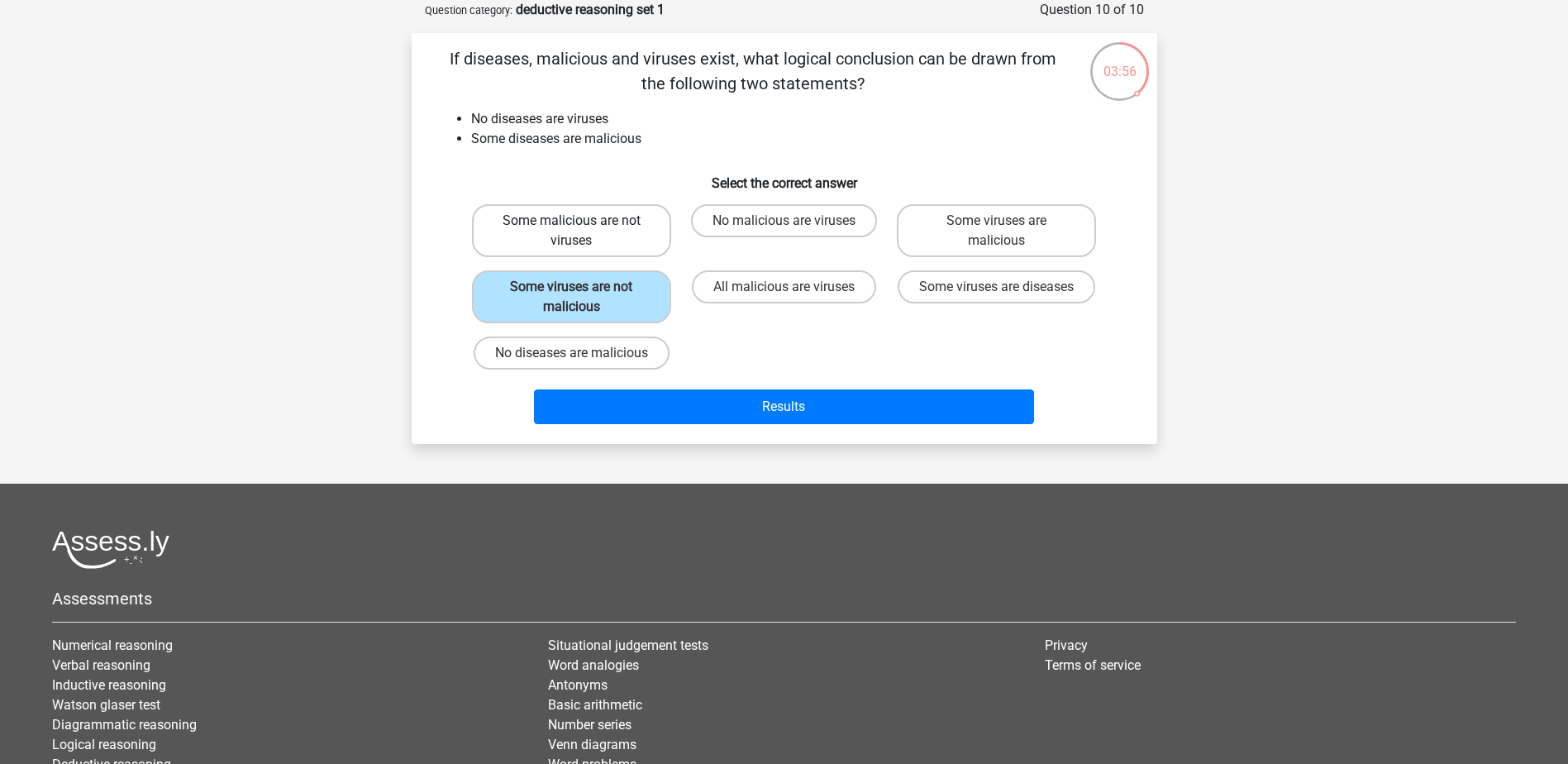
radio input "true"
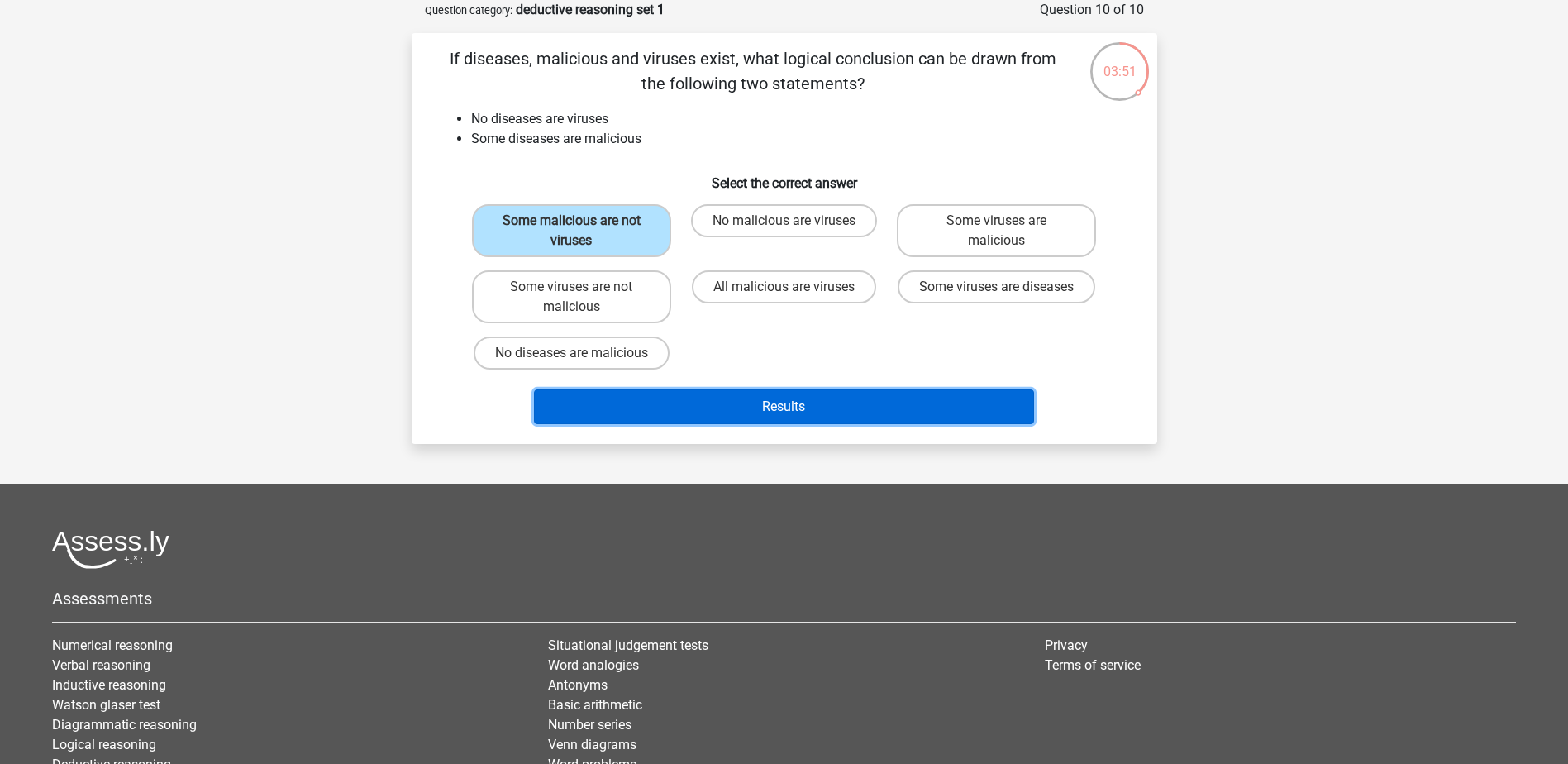
click at [738, 407] on button "Results" at bounding box center [784, 406] width 500 height 35
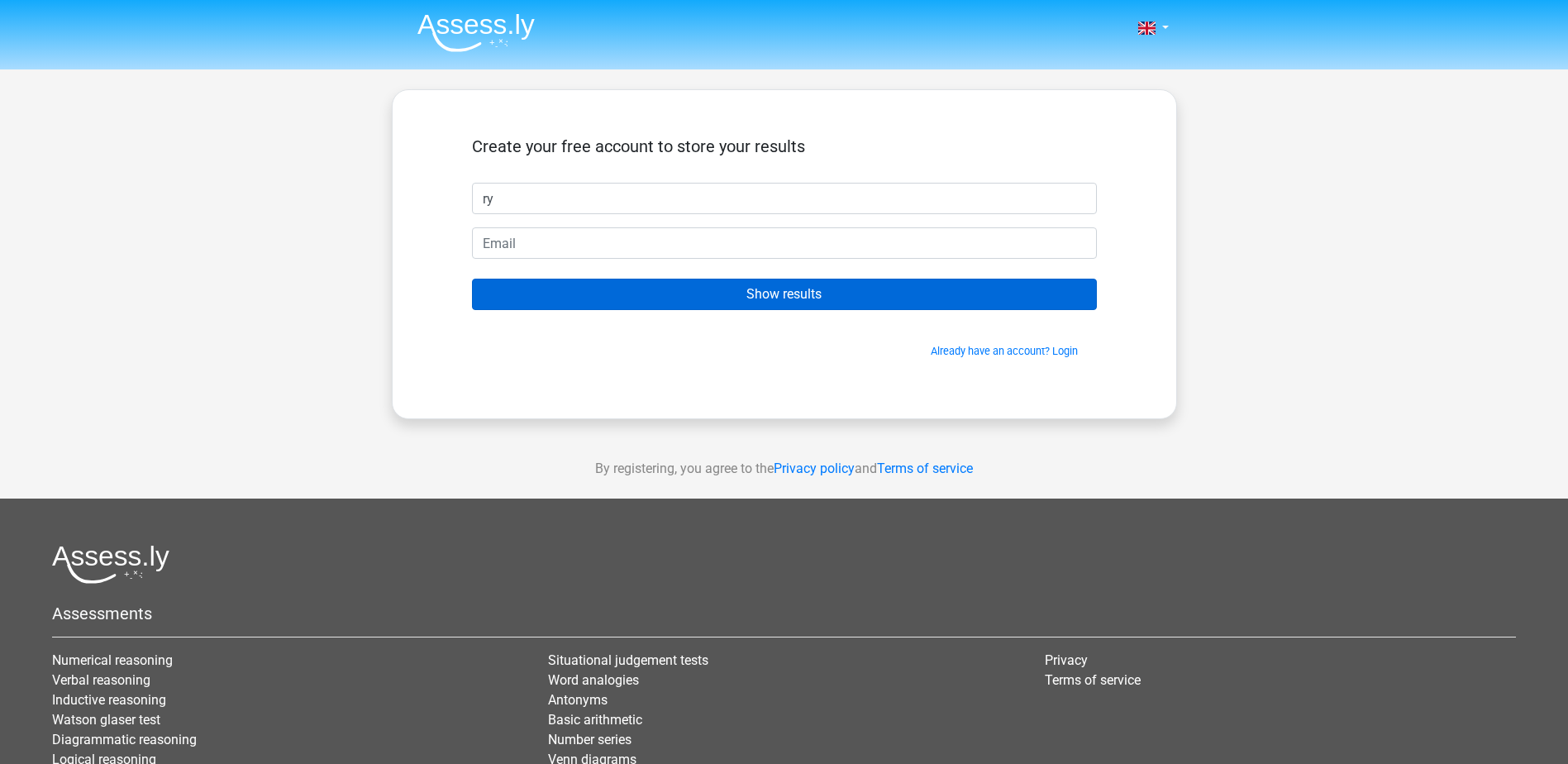
type input "[PERSON_NAME]"
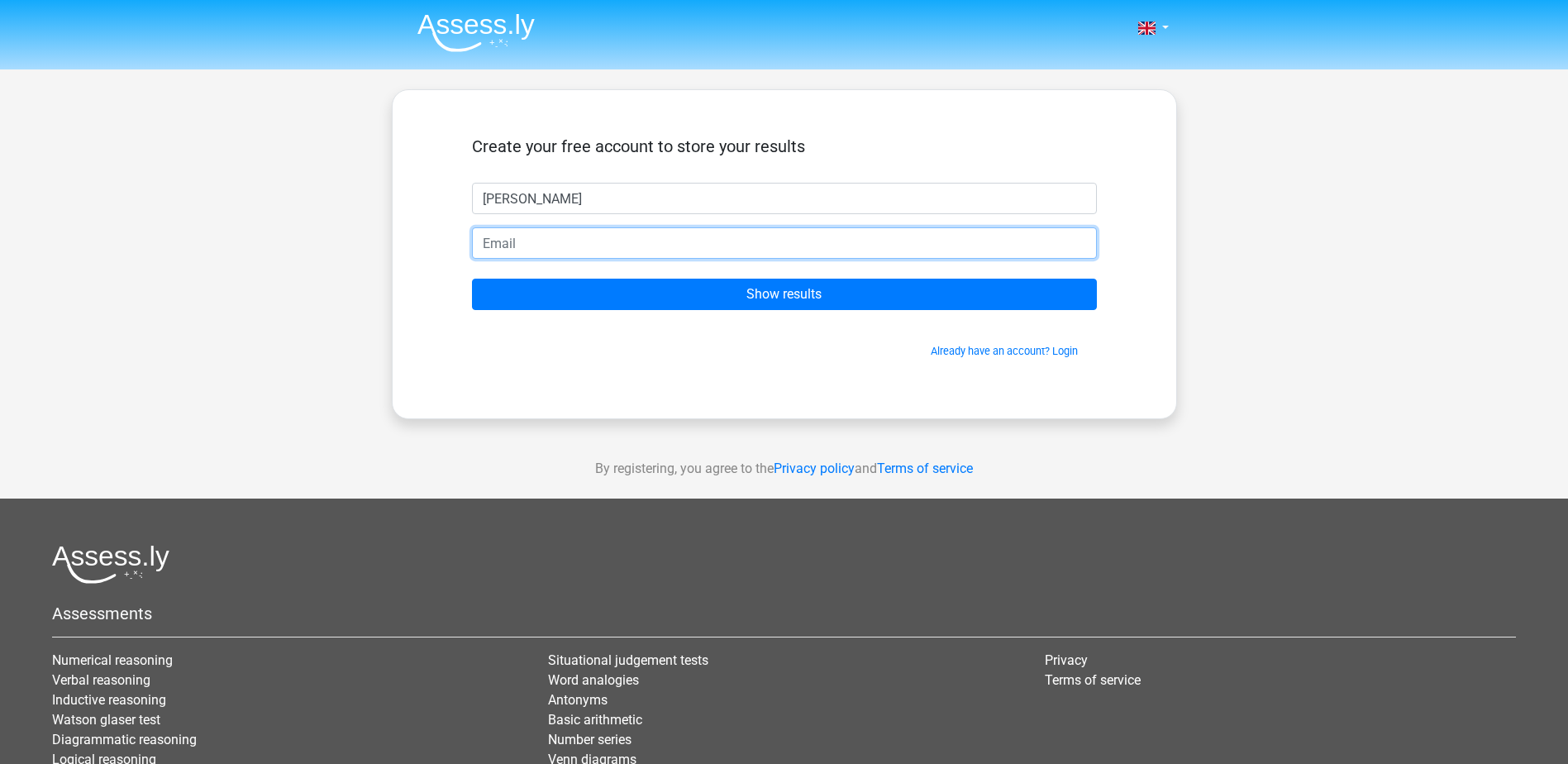
click at [625, 244] on input "email" at bounding box center [784, 243] width 625 height 31
type input "[EMAIL_ADDRESS][DOMAIN_NAME]"
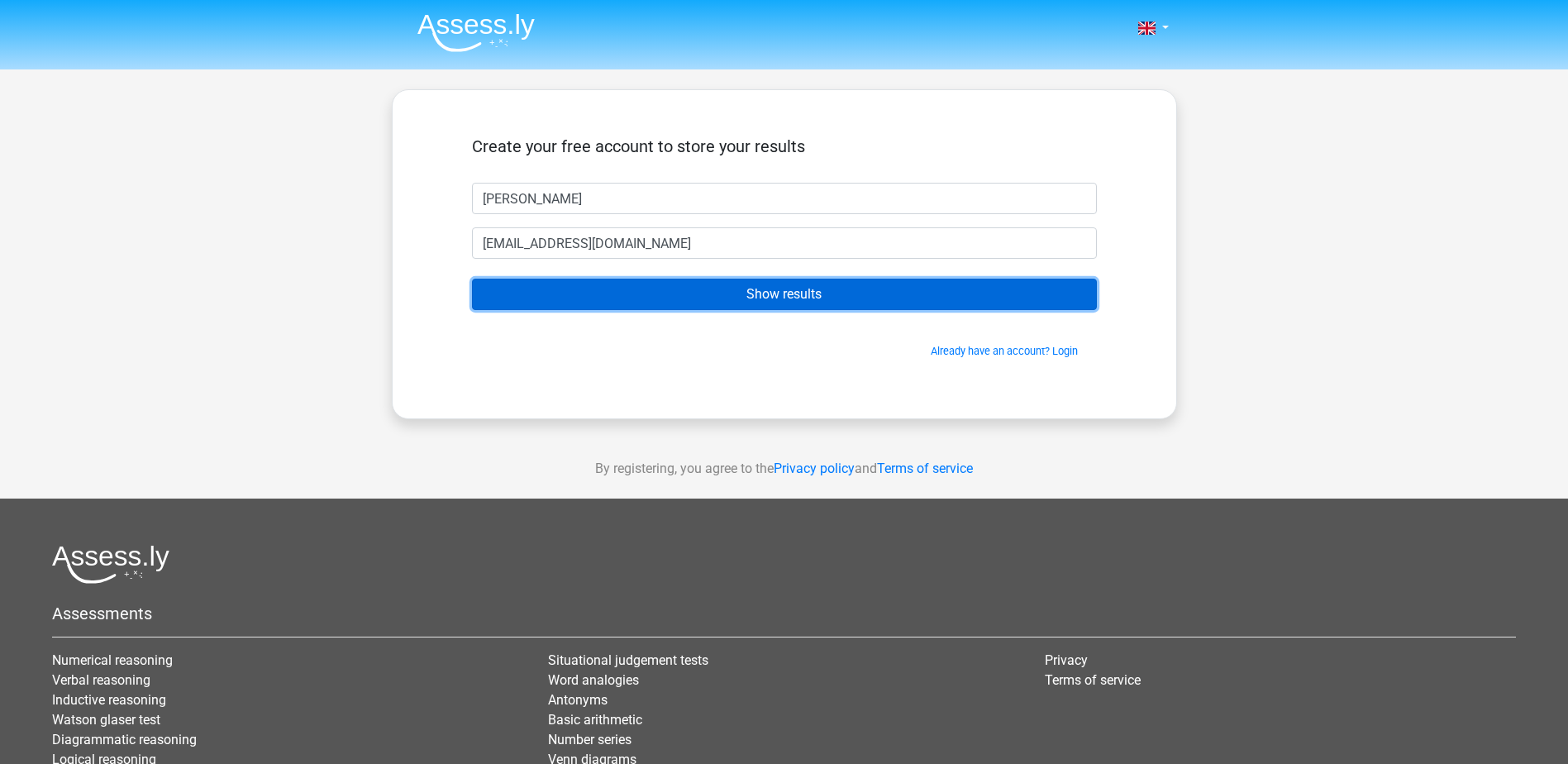
click at [663, 303] on input "Show results" at bounding box center [784, 294] width 625 height 31
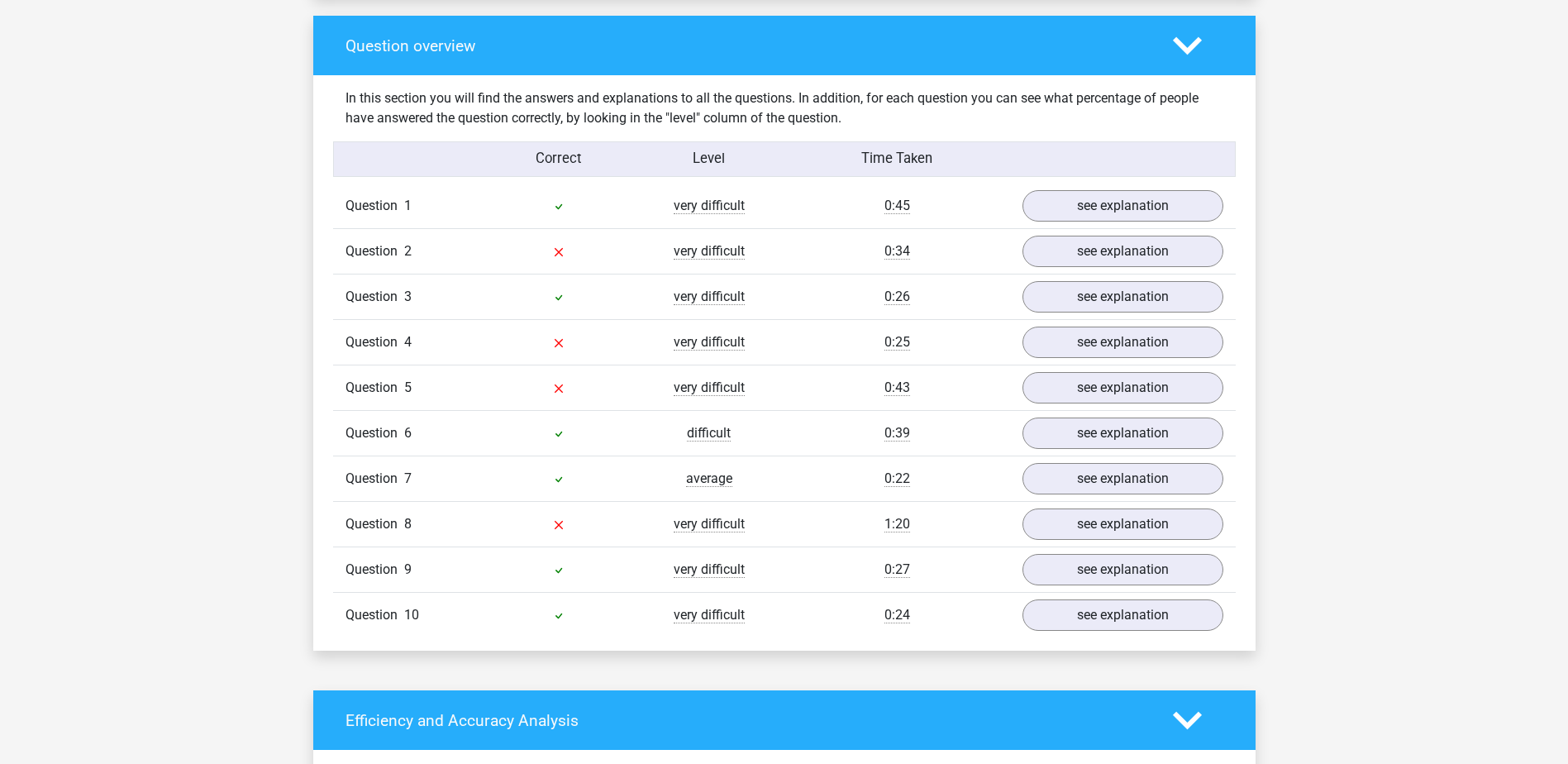
scroll to position [1239, 0]
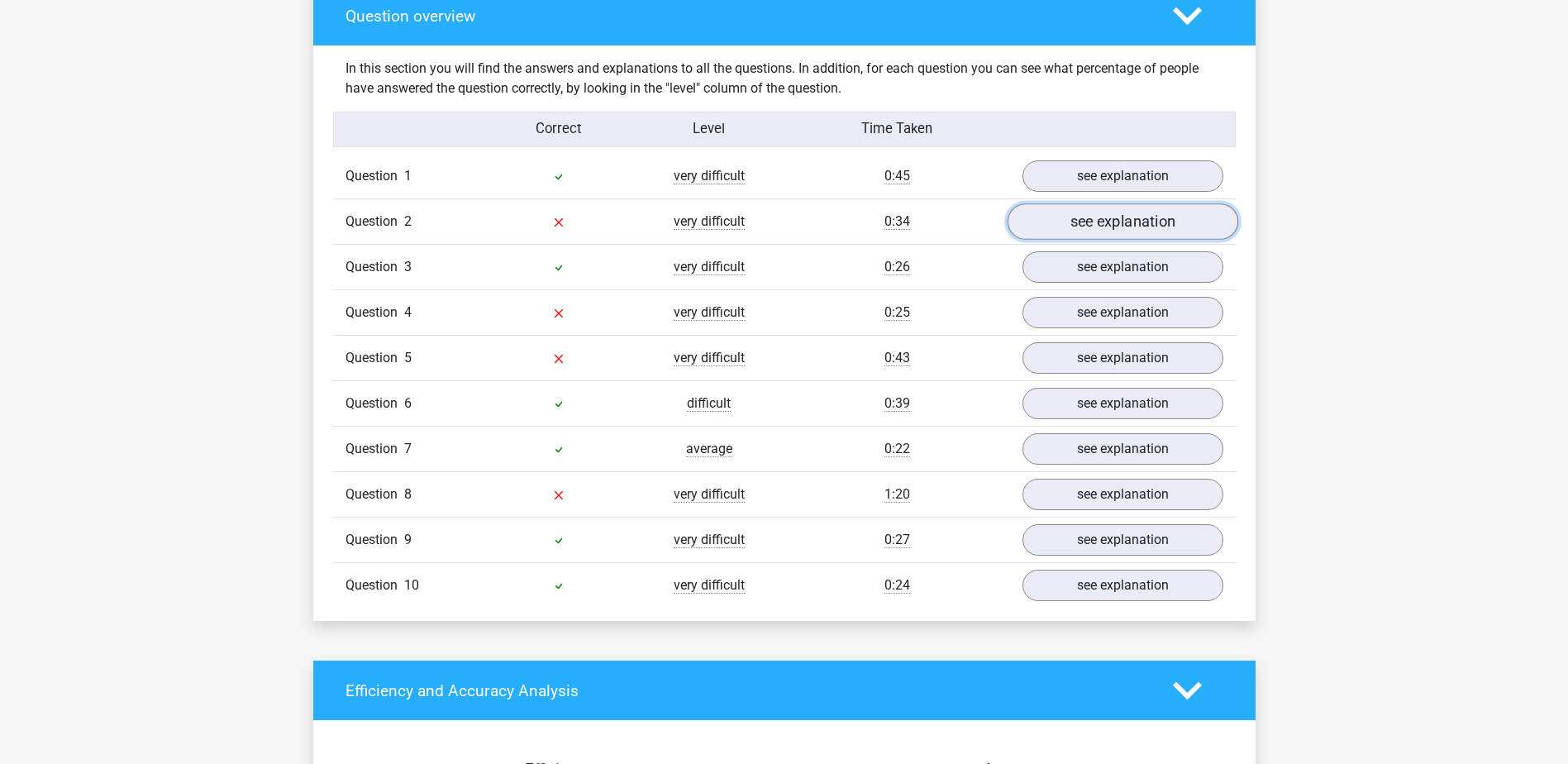
click at [1180, 236] on link "see explanation" at bounding box center [1122, 222] width 231 height 36
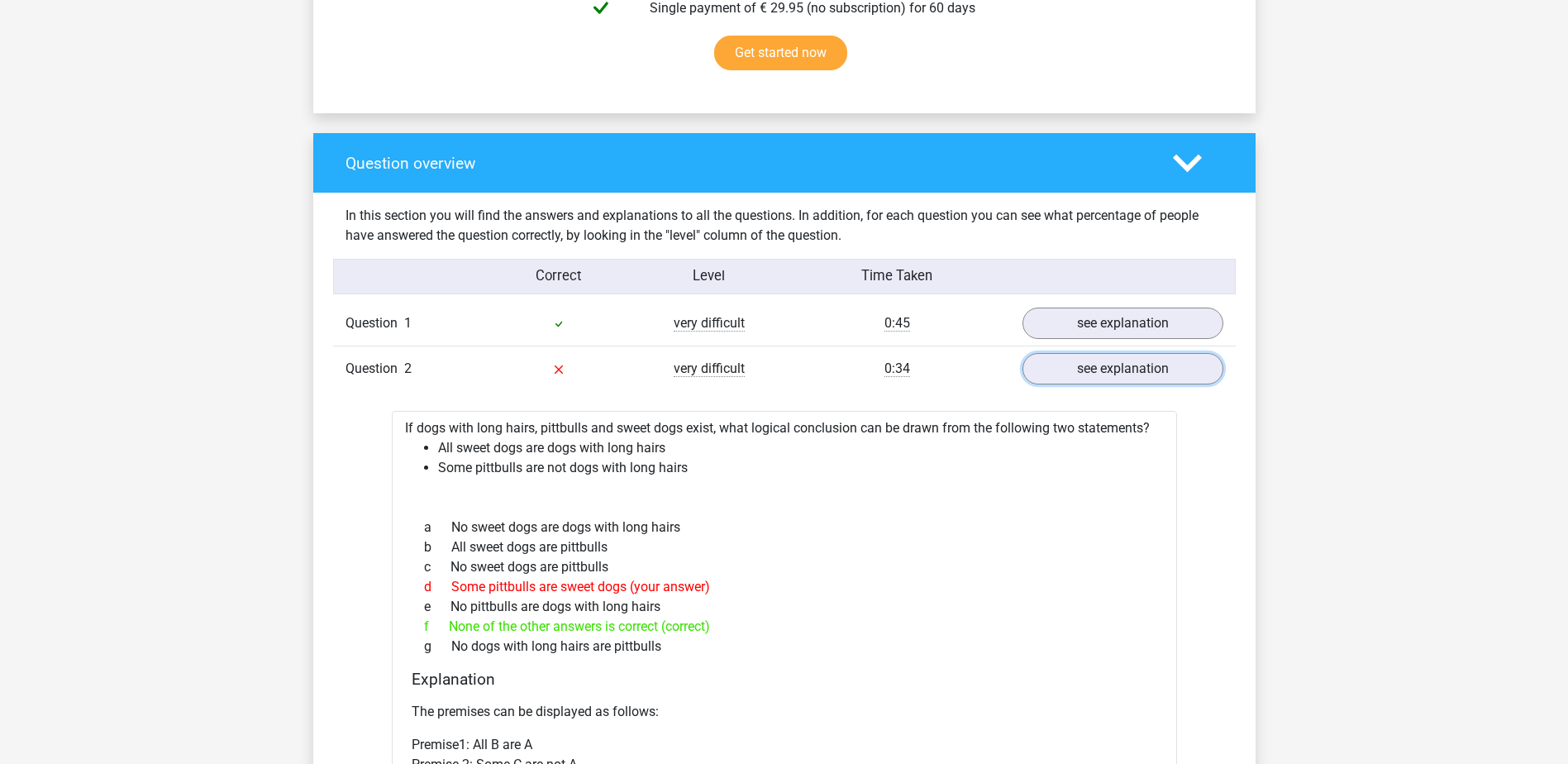
scroll to position [910, 0]
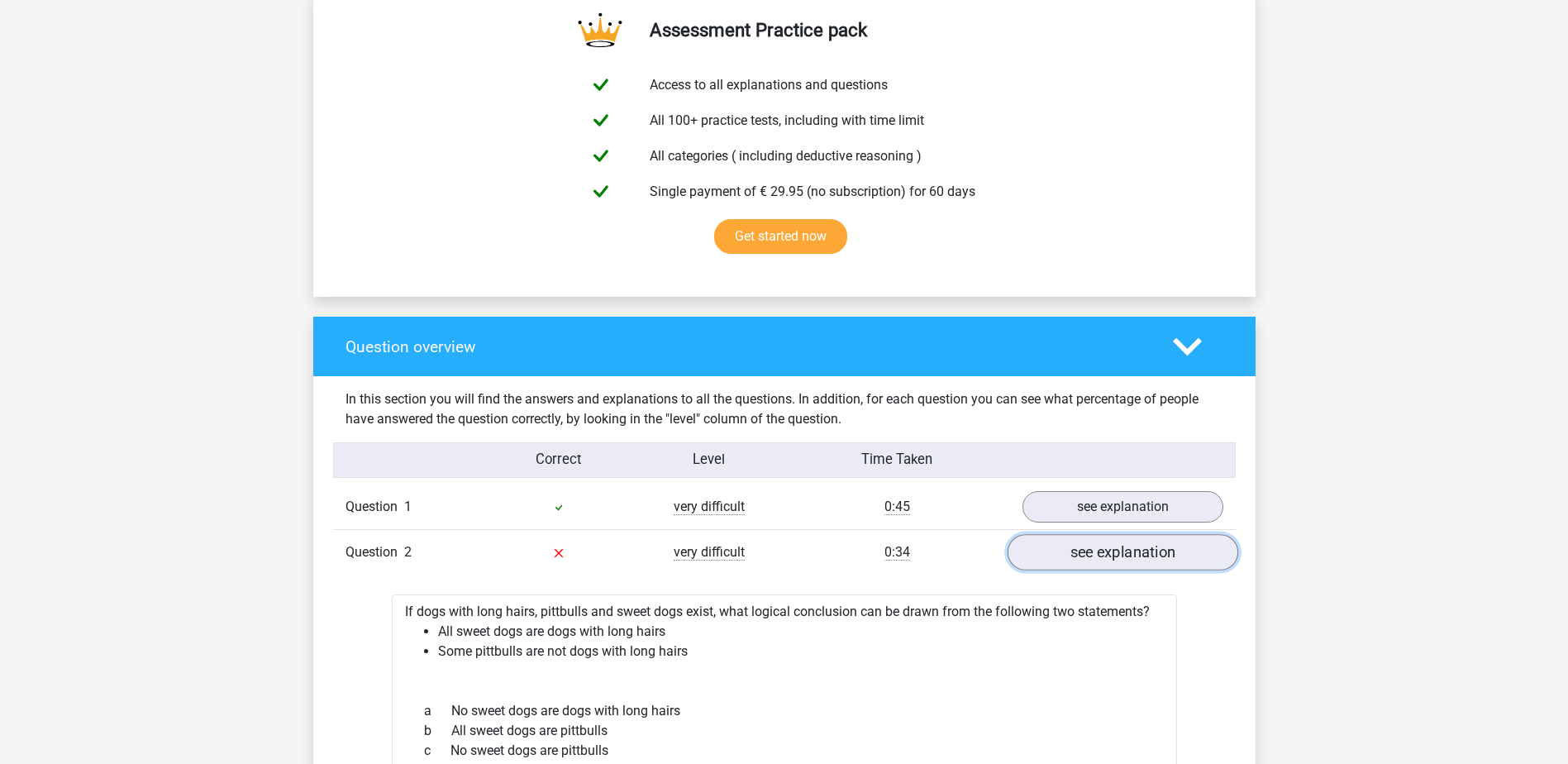
click at [1046, 553] on link "see explanation" at bounding box center [1122, 552] width 231 height 36
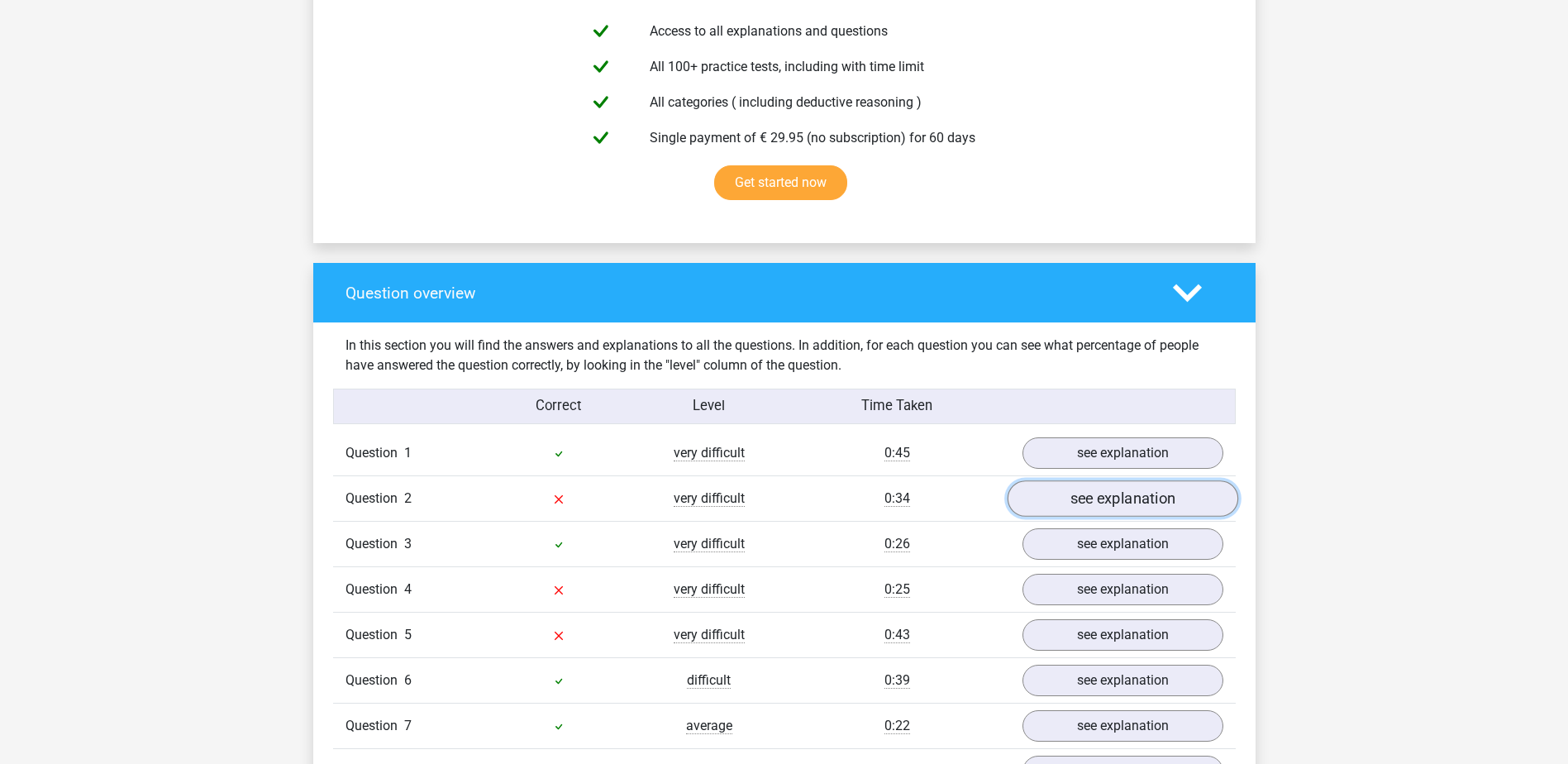
scroll to position [992, 0]
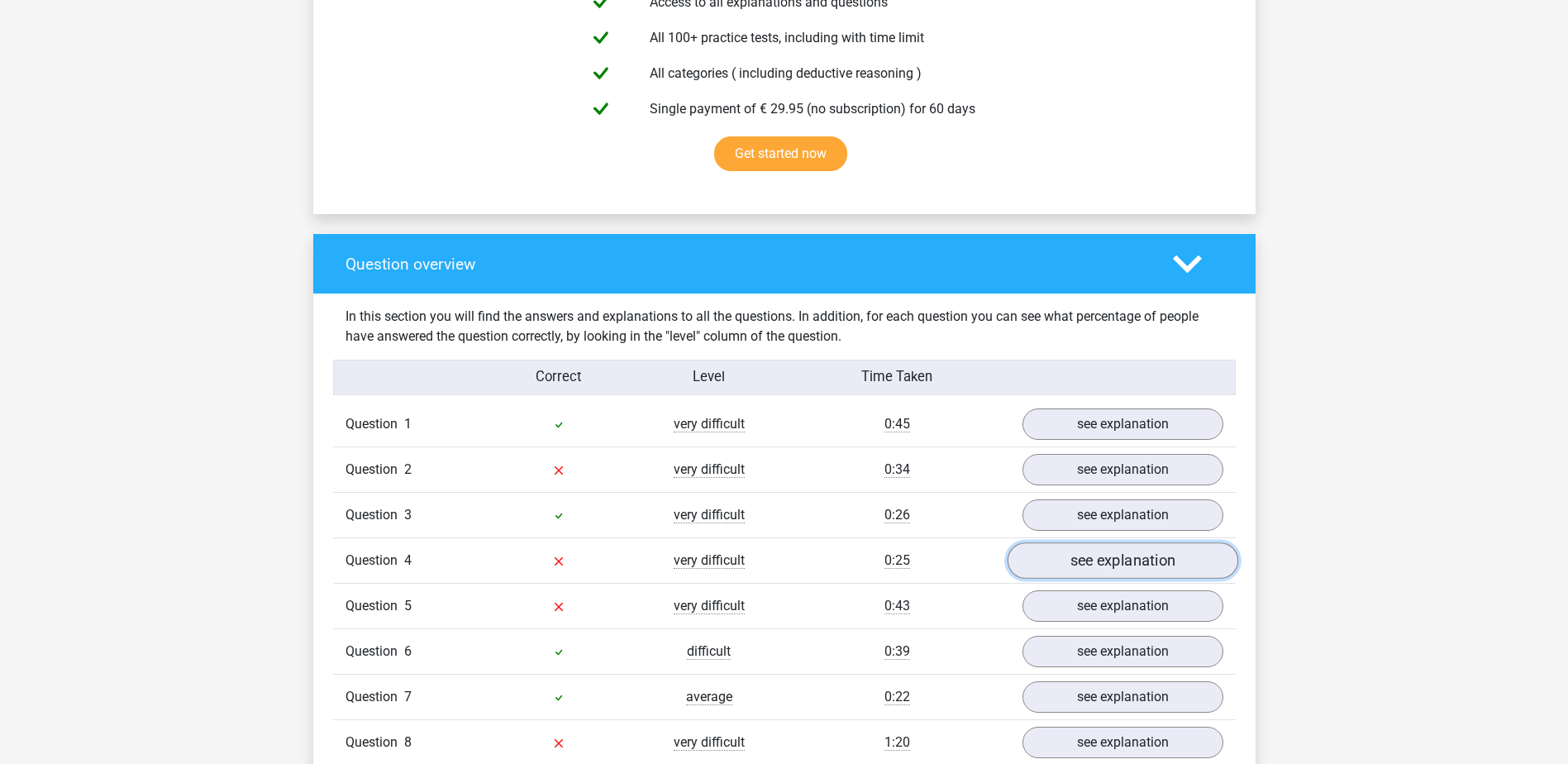
click at [1077, 559] on link "see explanation" at bounding box center [1122, 561] width 231 height 36
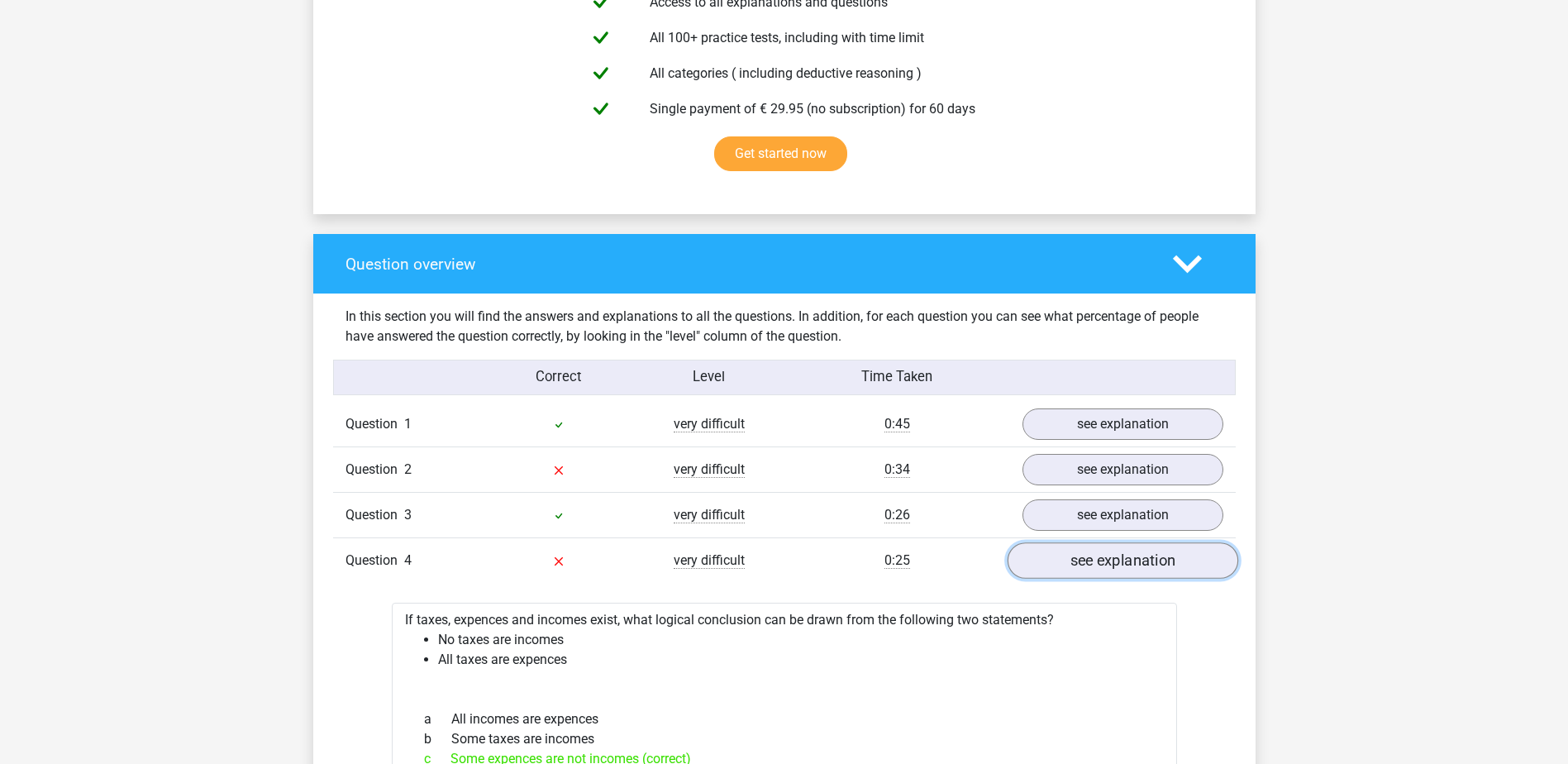
click at [1037, 557] on link "see explanation" at bounding box center [1122, 561] width 231 height 36
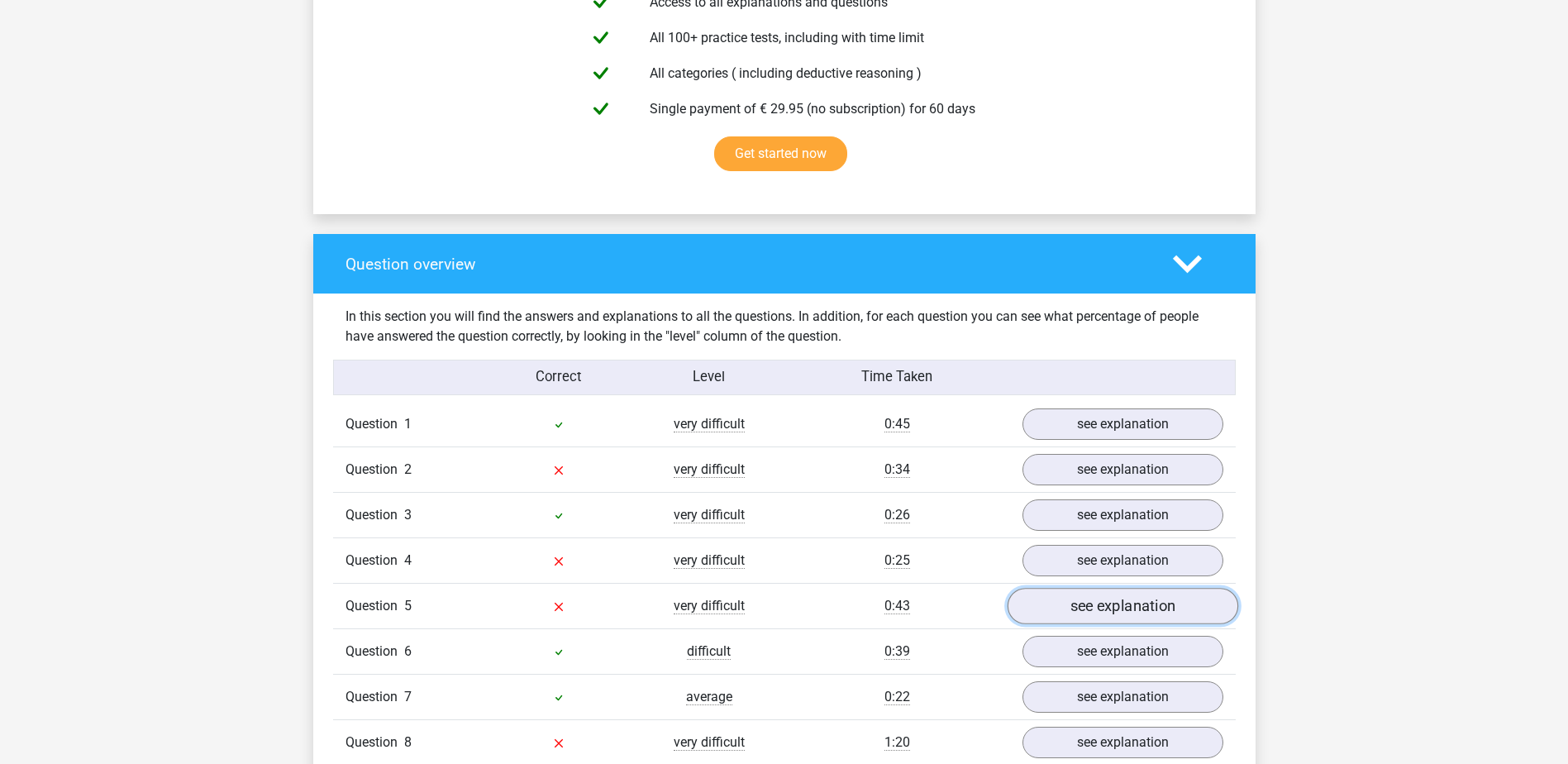
click at [1061, 602] on link "see explanation" at bounding box center [1122, 607] width 231 height 36
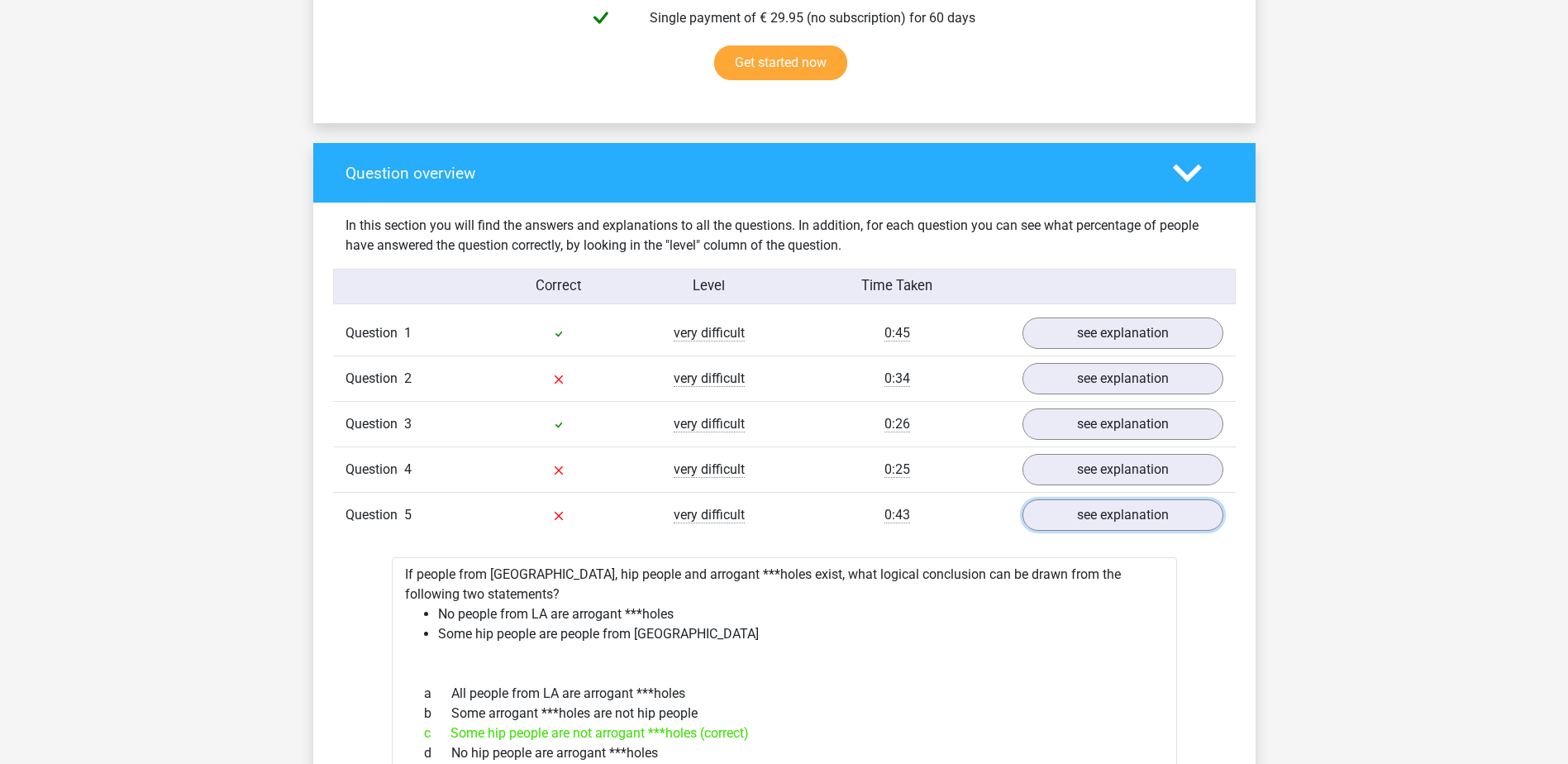
scroll to position [1405, 0]
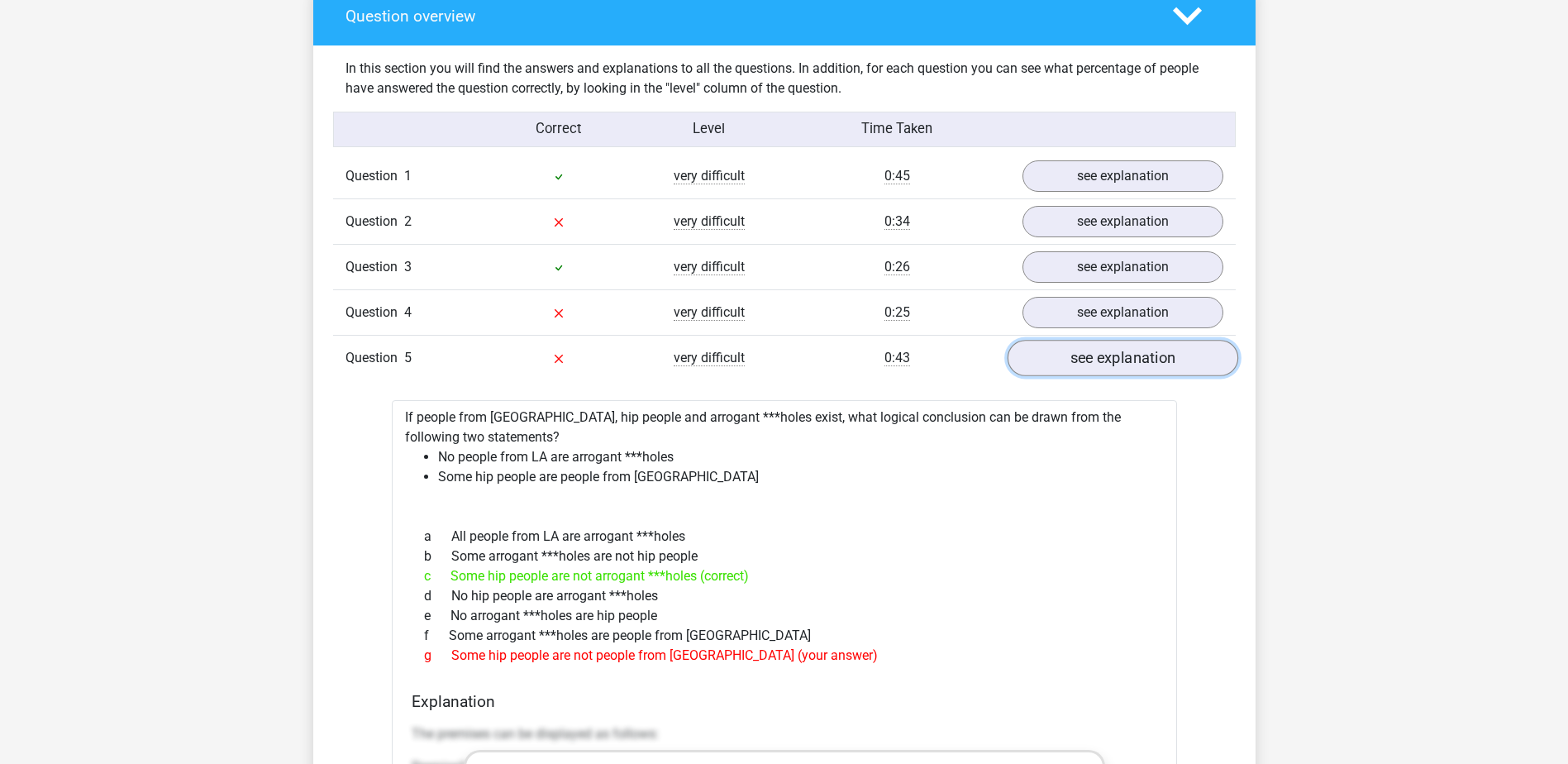
click at [1054, 364] on link "see explanation" at bounding box center [1122, 358] width 231 height 36
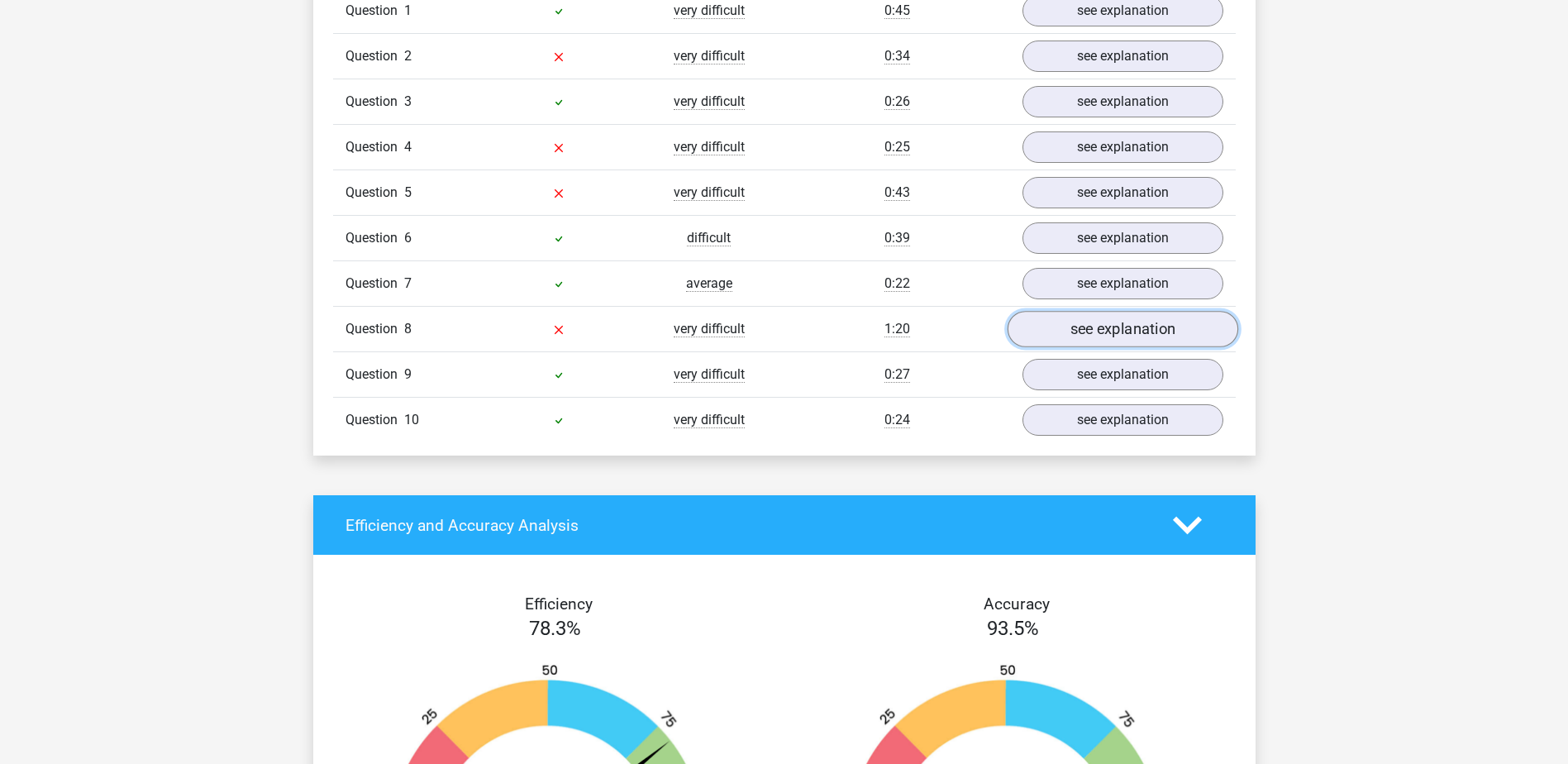
click at [1072, 336] on link "see explanation" at bounding box center [1122, 329] width 231 height 36
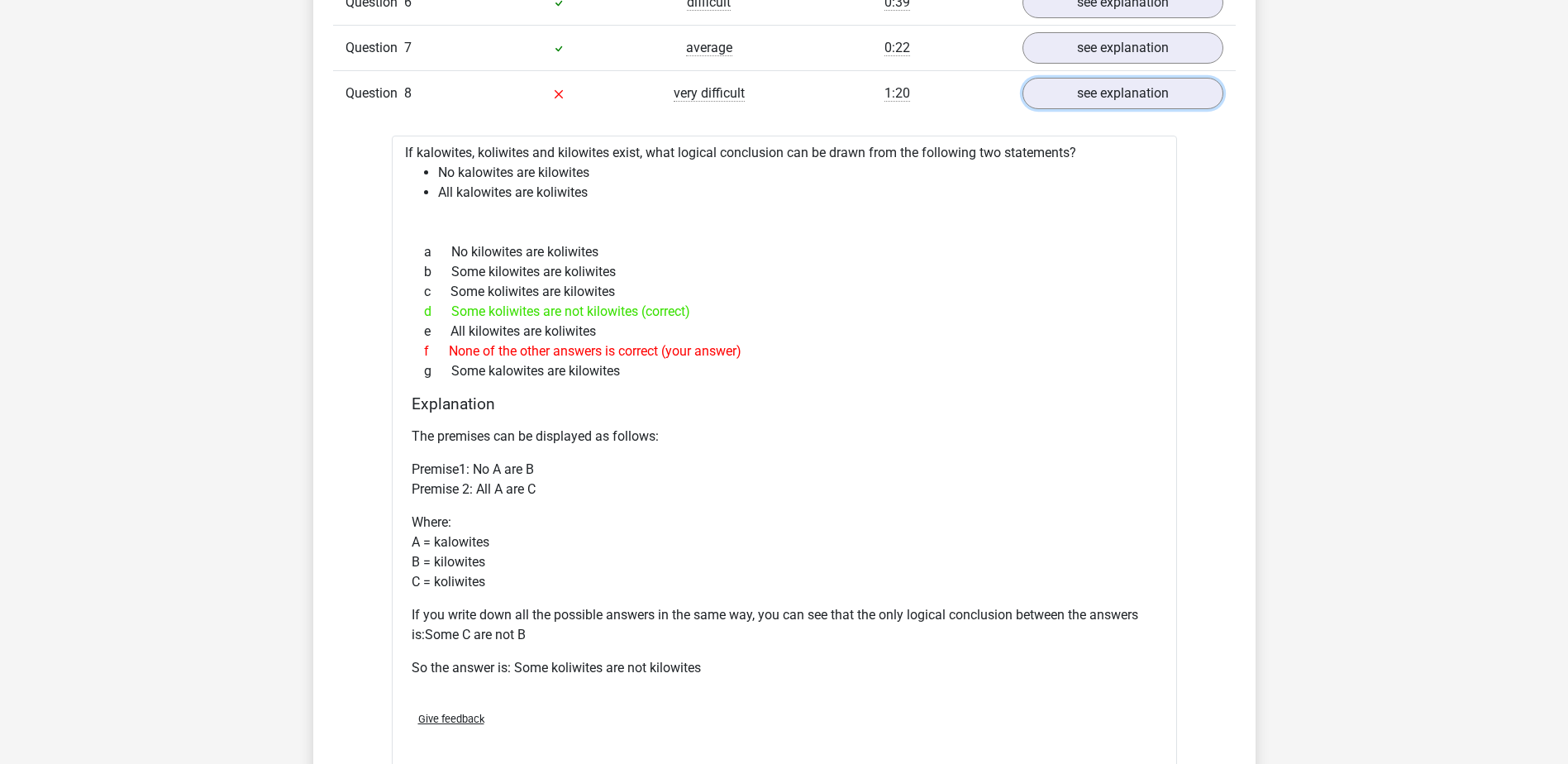
scroll to position [1653, 0]
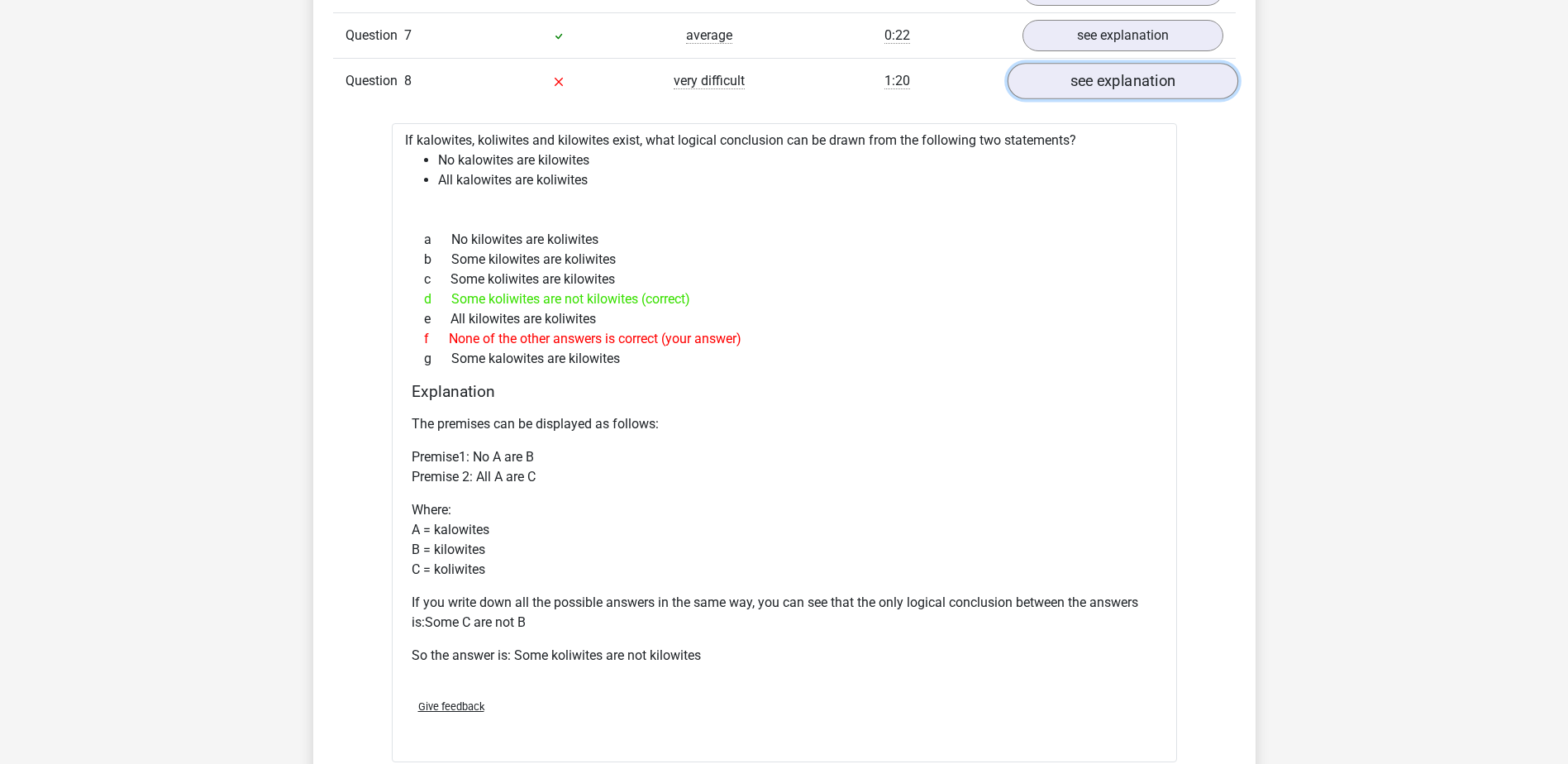
click at [1162, 78] on link "see explanation" at bounding box center [1122, 81] width 231 height 36
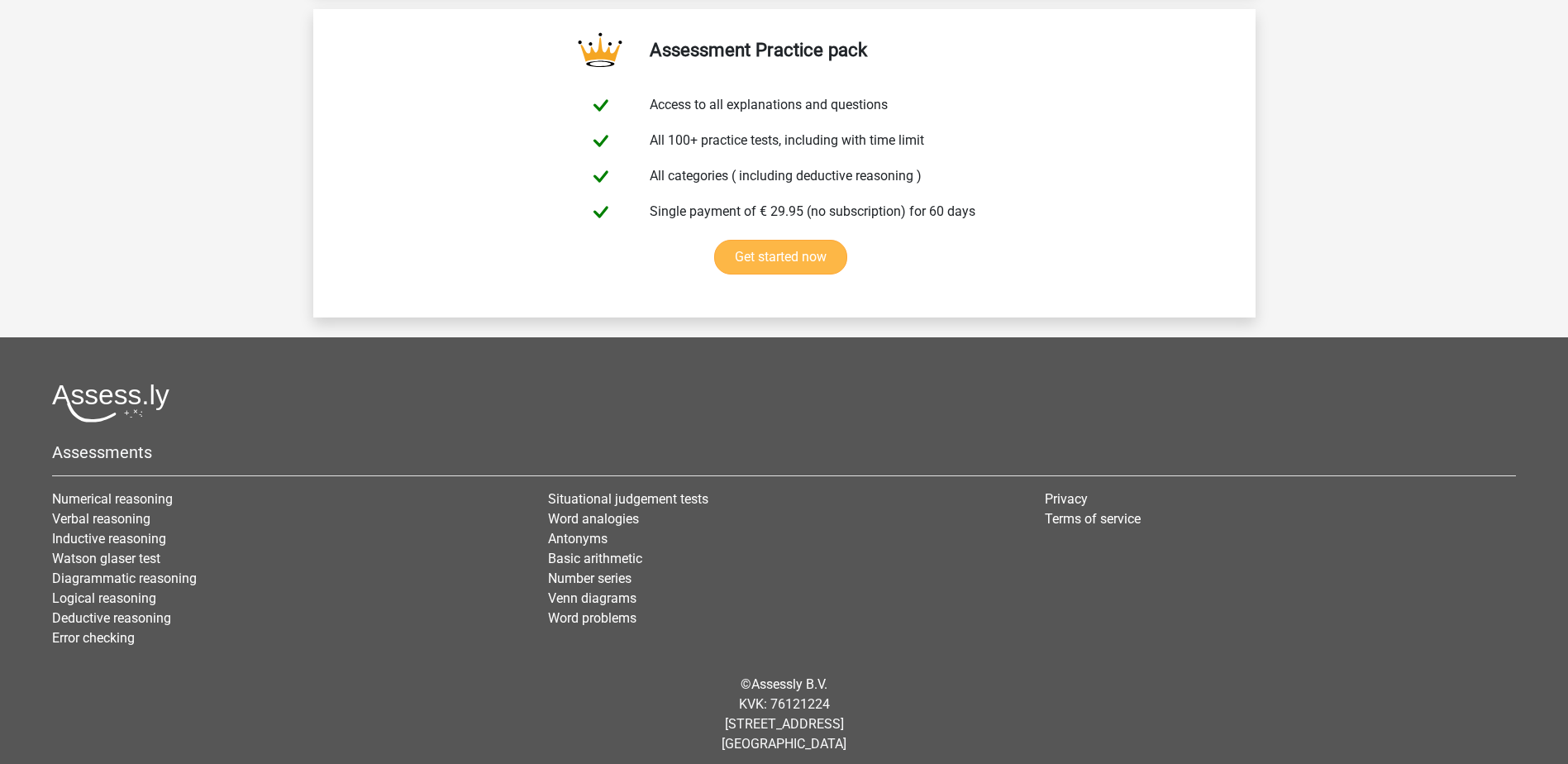
scroll to position [2810, 0]
